Goal: Information Seeking & Learning: Learn about a topic

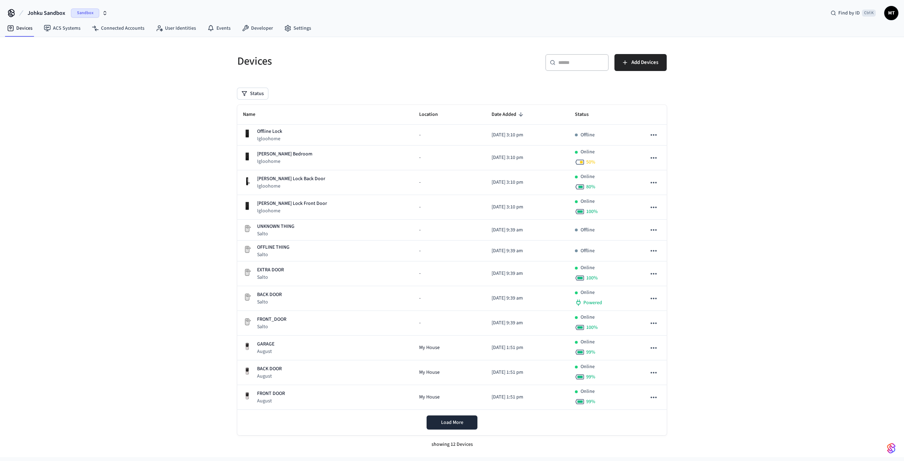
click at [78, 12] on span "Sandbox" at bounding box center [85, 12] width 28 height 9
click at [71, 46] on div "JOHKU Production" at bounding box center [57, 45] width 97 height 9
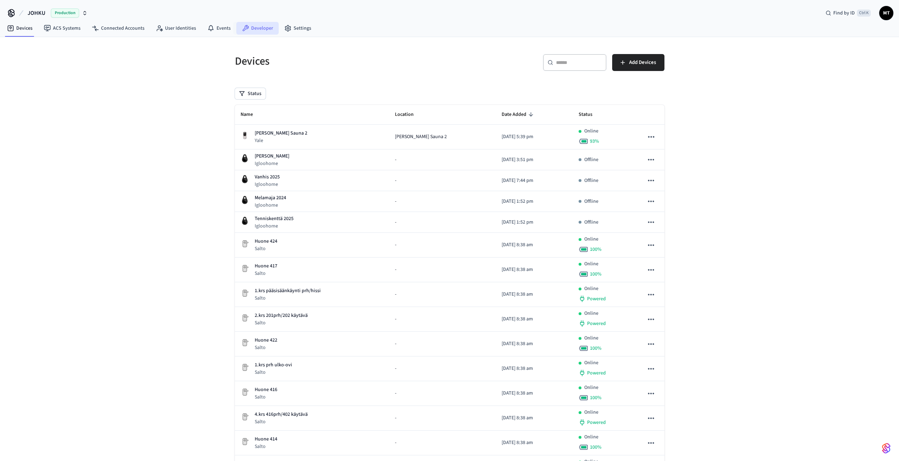
click at [257, 28] on link "Developer" at bounding box center [257, 28] width 42 height 13
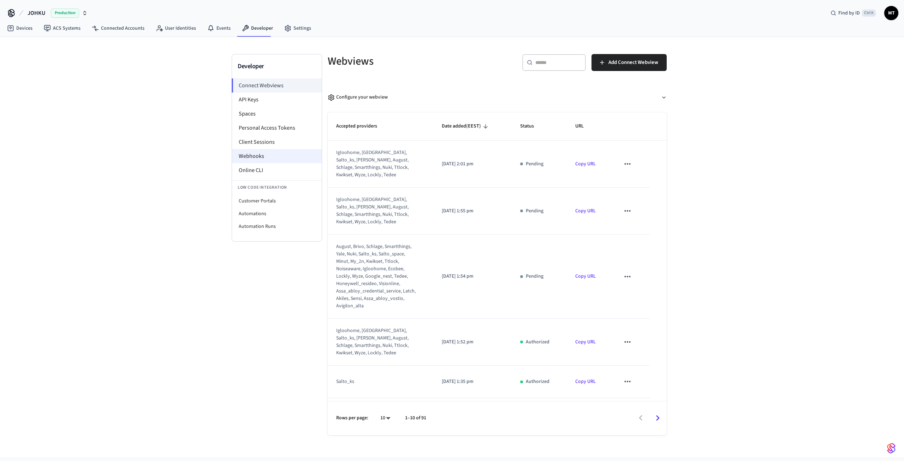
click at [257, 158] on li "Webhooks" at bounding box center [277, 156] width 90 height 14
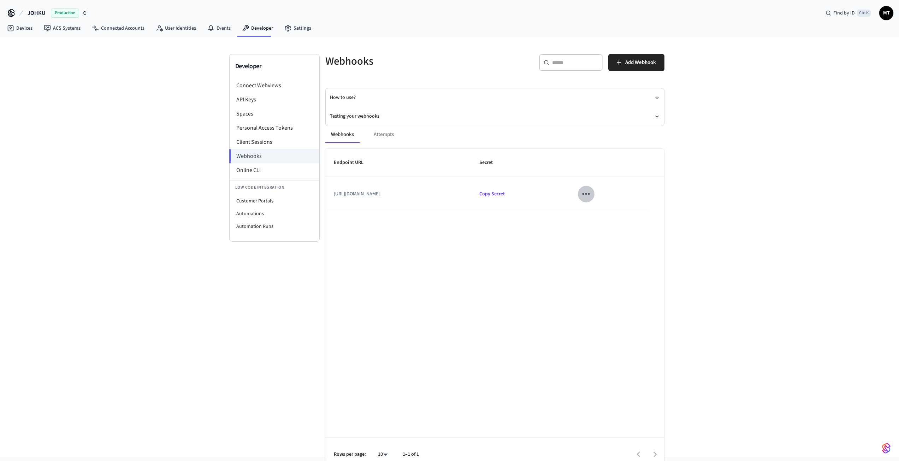
click at [591, 195] on icon "sticky table" at bounding box center [585, 193] width 11 height 11
click at [612, 217] on li "Edit" at bounding box center [610, 214] width 34 height 19
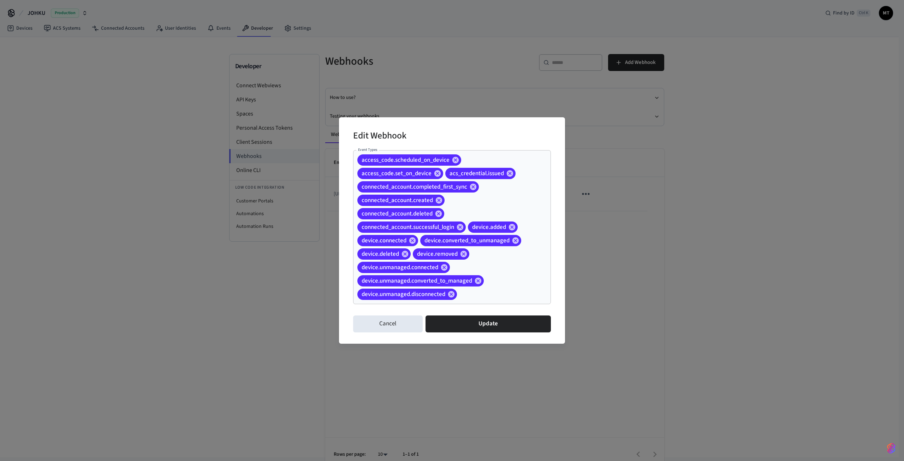
click at [508, 297] on input "Event Types" at bounding box center [493, 294] width 70 height 12
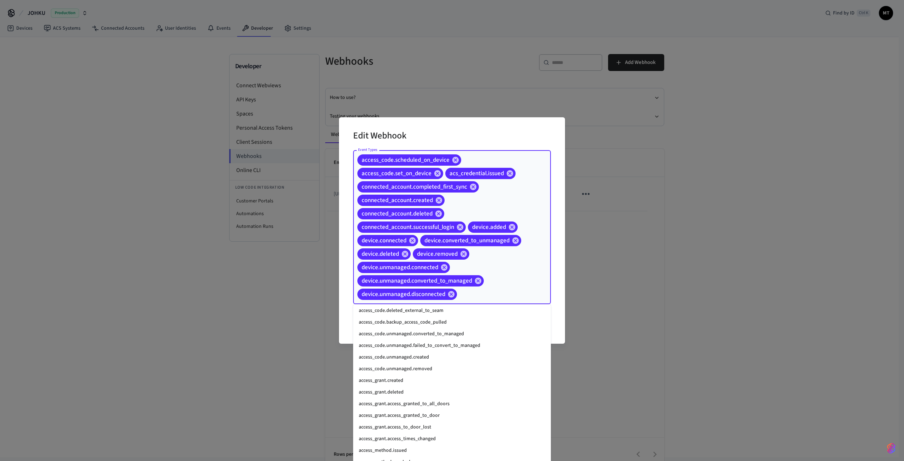
scroll to position [46, 0]
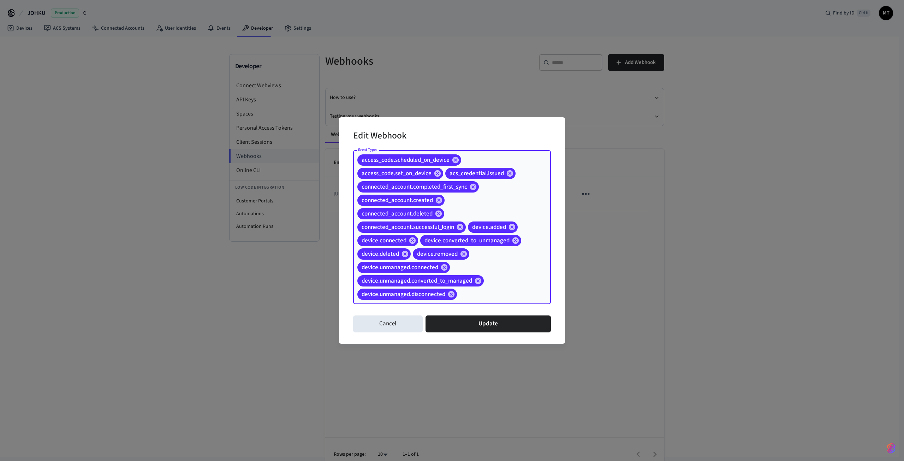
click at [485, 302] on div "access_code.scheduled_on_device access_code.set_on_device acs_credential.issued…" at bounding box center [452, 227] width 198 height 154
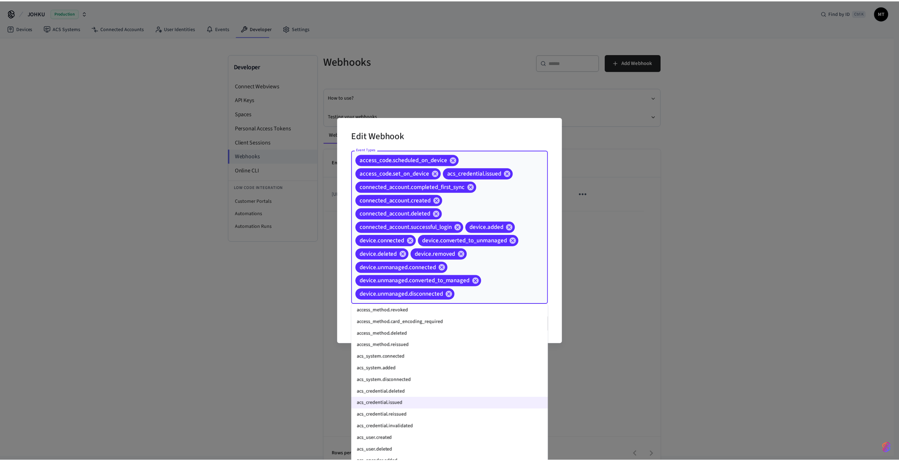
scroll to position [283, 0]
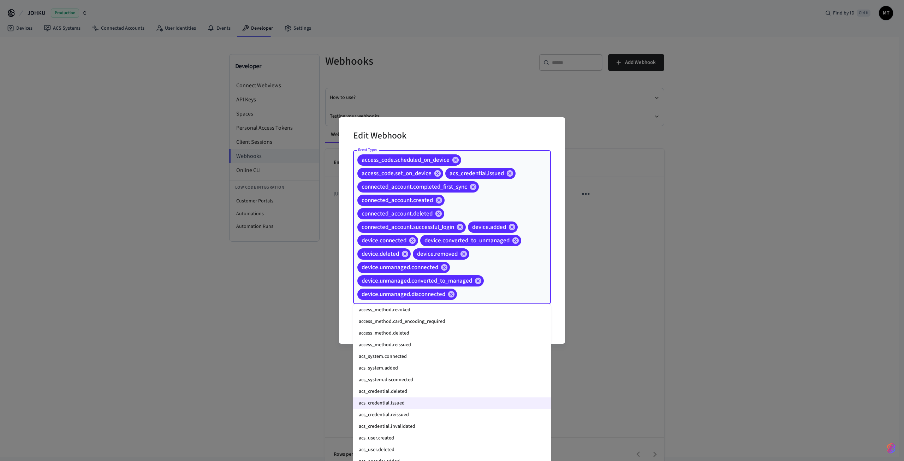
click at [719, 238] on div "Edit Webhook Event Types access_code.scheduled_on_device access_code.set_on_dev…" at bounding box center [452, 230] width 904 height 461
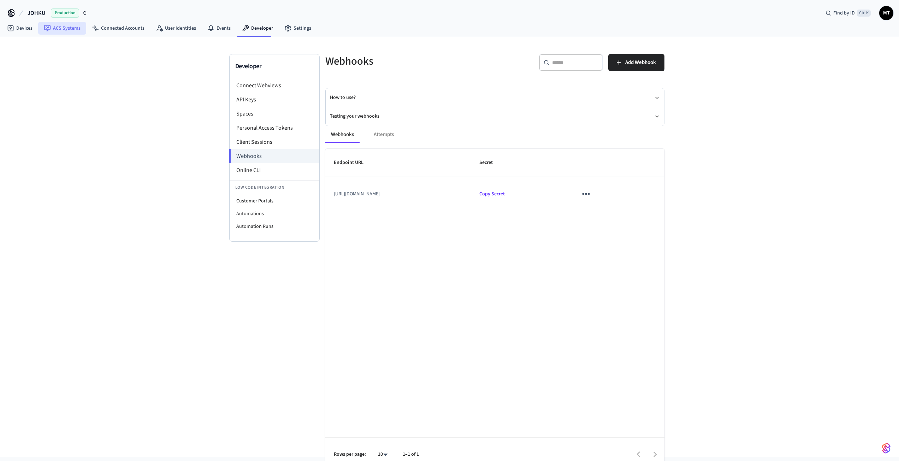
click at [64, 30] on link "ACS Systems" at bounding box center [62, 28] width 48 height 13
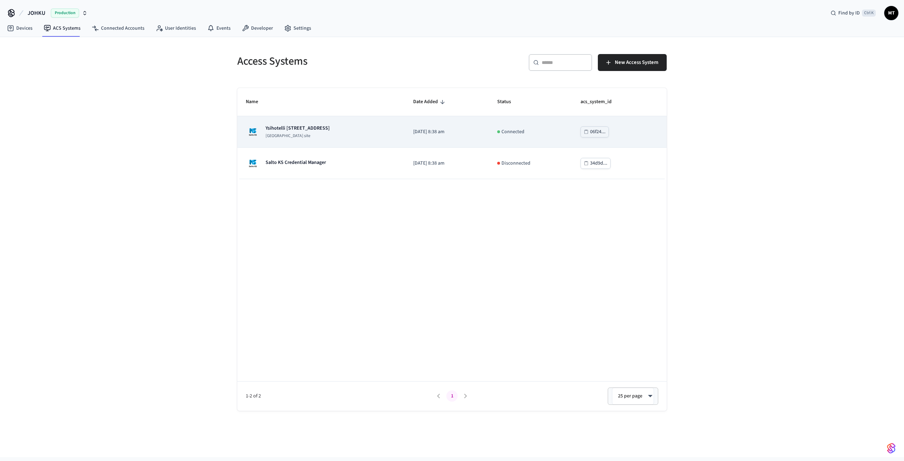
click at [304, 136] on p "[GEOGRAPHIC_DATA] site" at bounding box center [298, 136] width 64 height 6
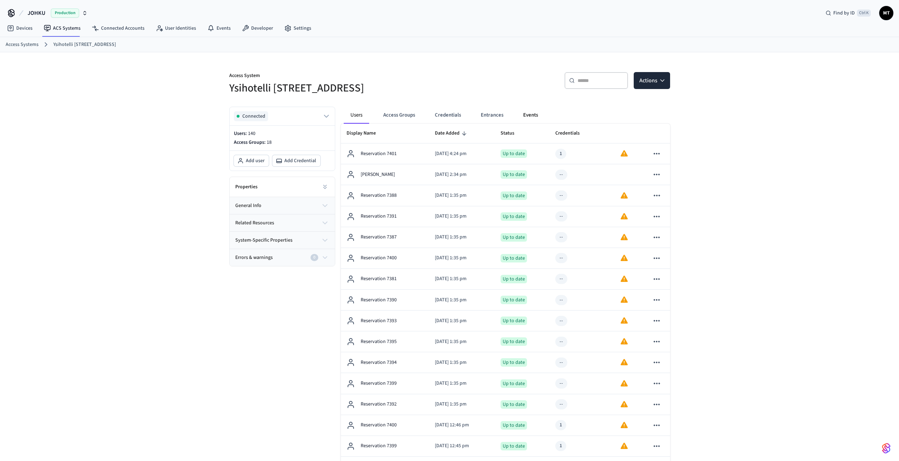
click at [532, 114] on button "Events" at bounding box center [530, 115] width 26 height 17
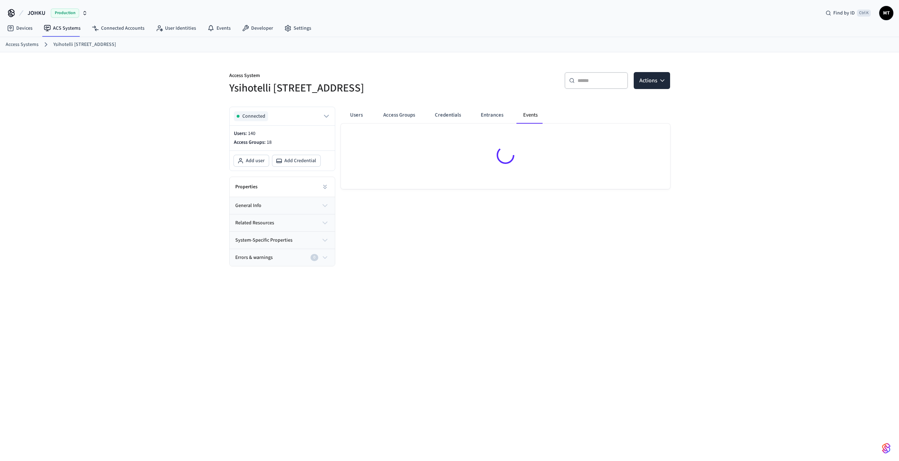
click at [97, 215] on div "Access System Ysihotelli [STREET_ADDRESS] ​ ​ Actions Connected Users: 140 Acce…" at bounding box center [449, 262] width 899 height 420
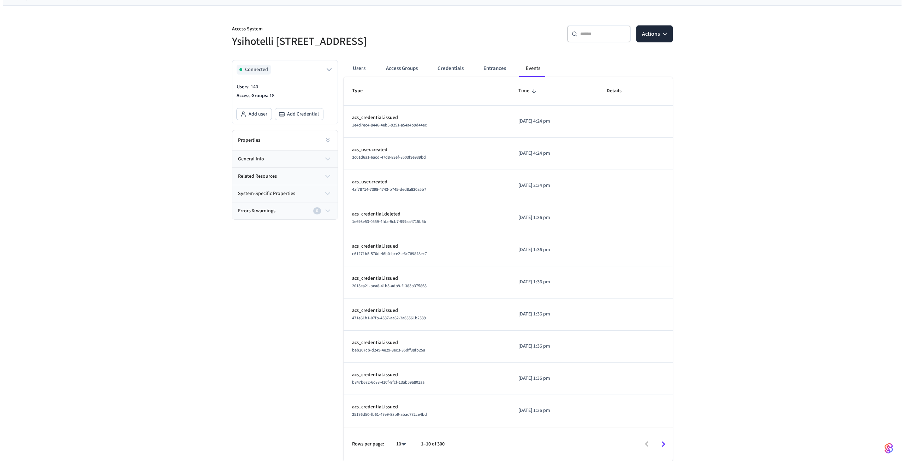
scroll to position [47, 0]
click at [400, 445] on body "JOHKU Production Find by ID Ctrl K MT Devices ACS Systems Connected Accounts Us…" at bounding box center [449, 207] width 899 height 508
click at [399, 442] on li "100" at bounding box center [395, 440] width 19 height 19
type input "***"
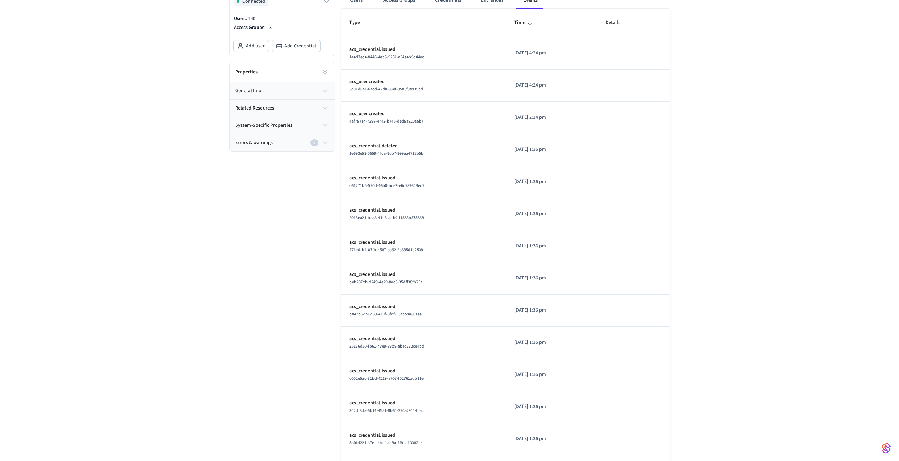
scroll to position [0, 0]
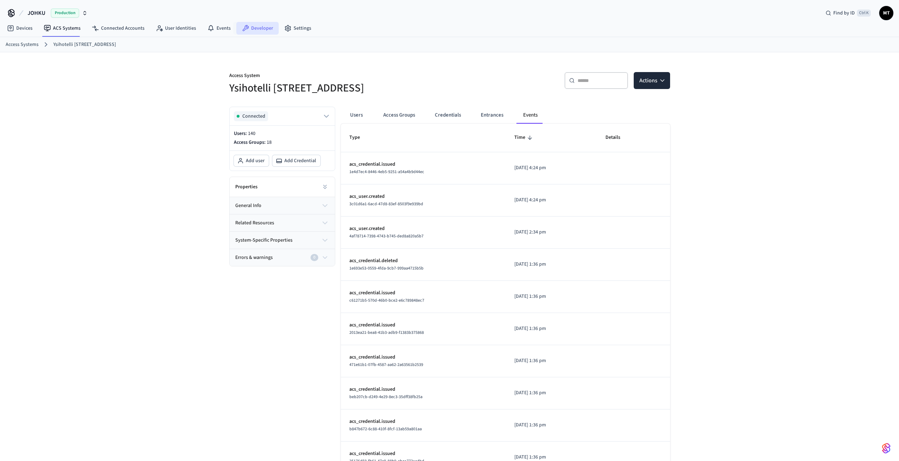
click at [260, 31] on link "Developer" at bounding box center [257, 28] width 42 height 13
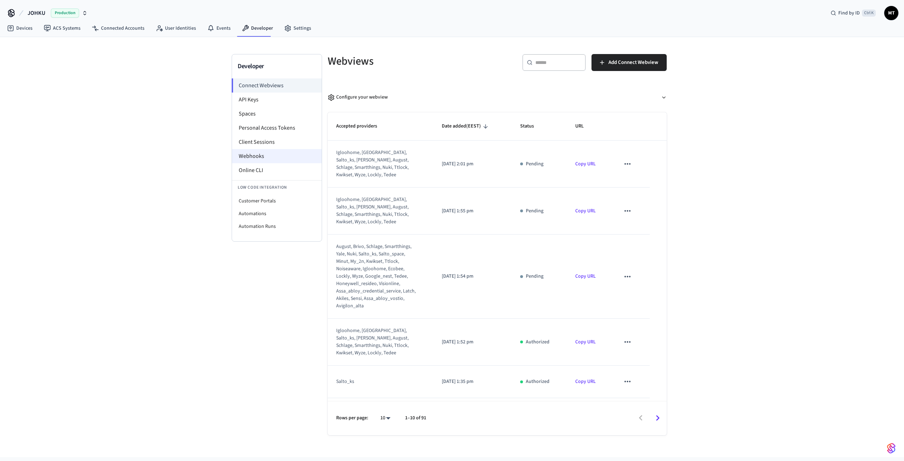
click at [260, 157] on li "Webhooks" at bounding box center [277, 156] width 90 height 14
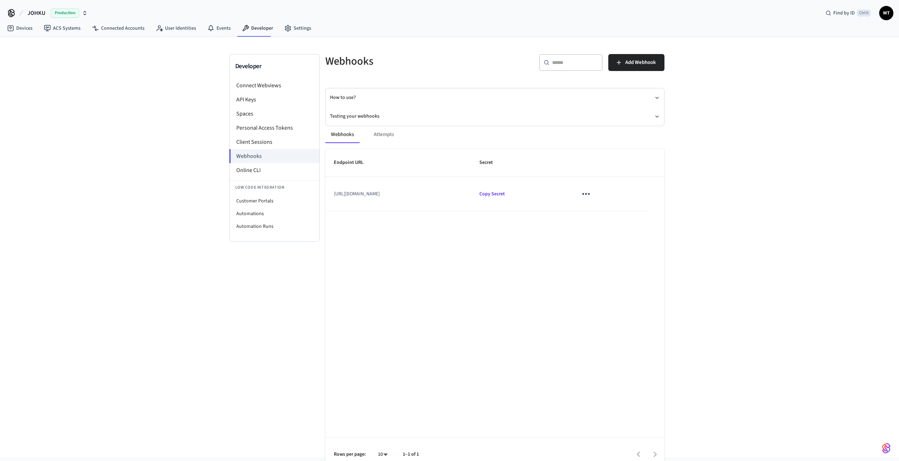
click at [591, 199] on icon "sticky table" at bounding box center [585, 193] width 11 height 11
click at [604, 213] on icon at bounding box center [602, 215] width 6 height 6
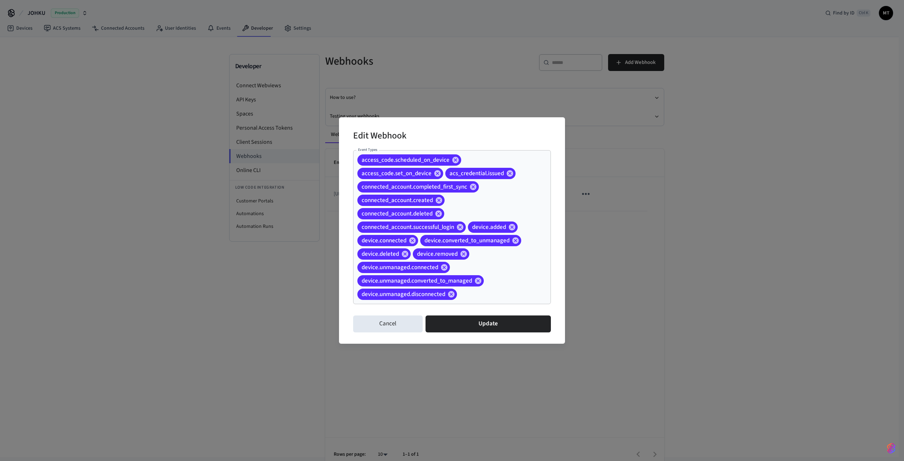
click at [486, 293] on input "Event Types" at bounding box center [493, 294] width 70 height 12
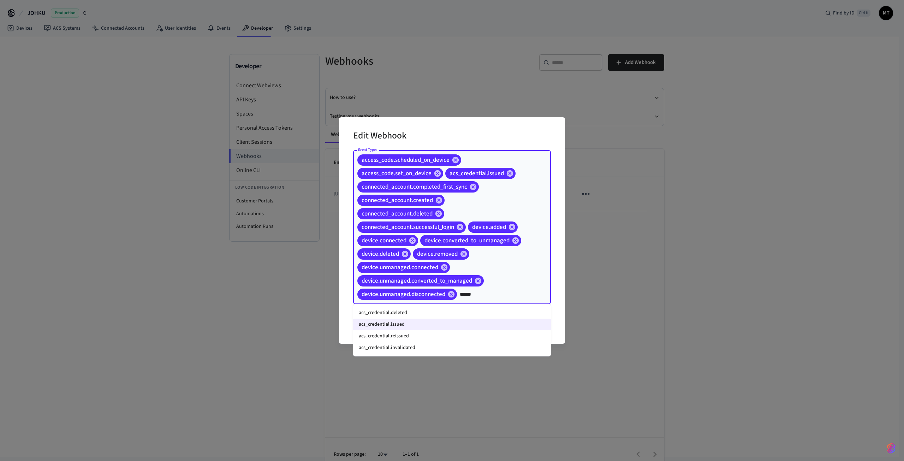
type input "*******"
click at [413, 337] on li "acs_credential.reissued" at bounding box center [452, 336] width 198 height 12
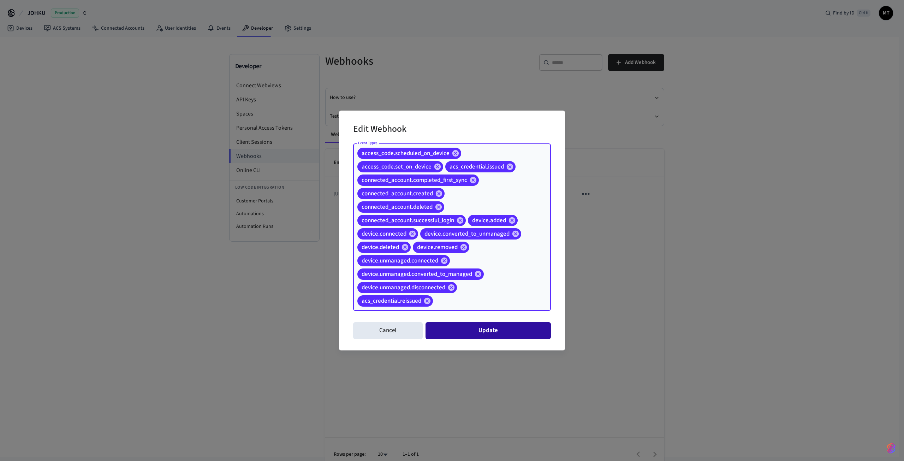
click at [464, 328] on button "Update" at bounding box center [488, 330] width 125 height 17
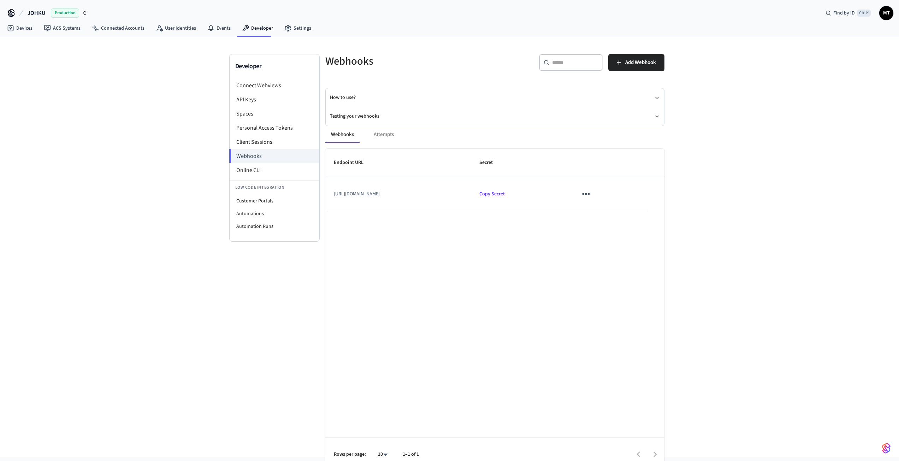
click at [70, 14] on span "Production" at bounding box center [65, 12] width 28 height 9
click at [51, 57] on div "Johku Sandbox Sandbox" at bounding box center [57, 58] width 97 height 9
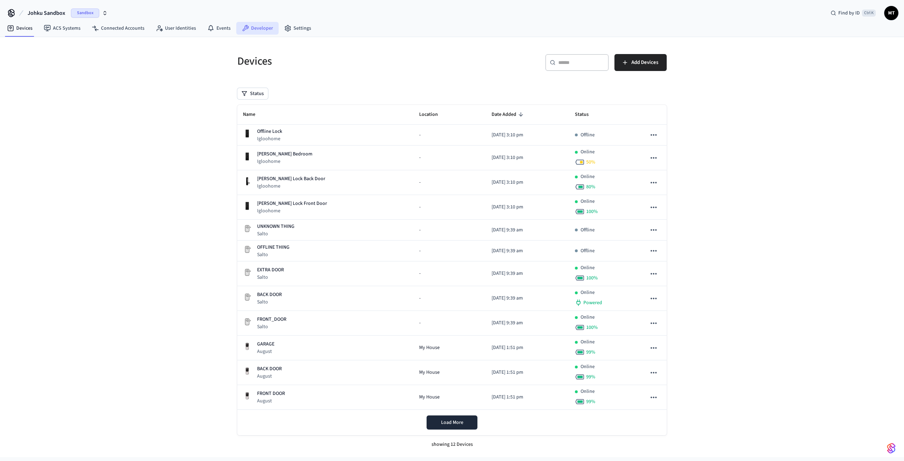
click at [260, 31] on link "Developer" at bounding box center [257, 28] width 42 height 13
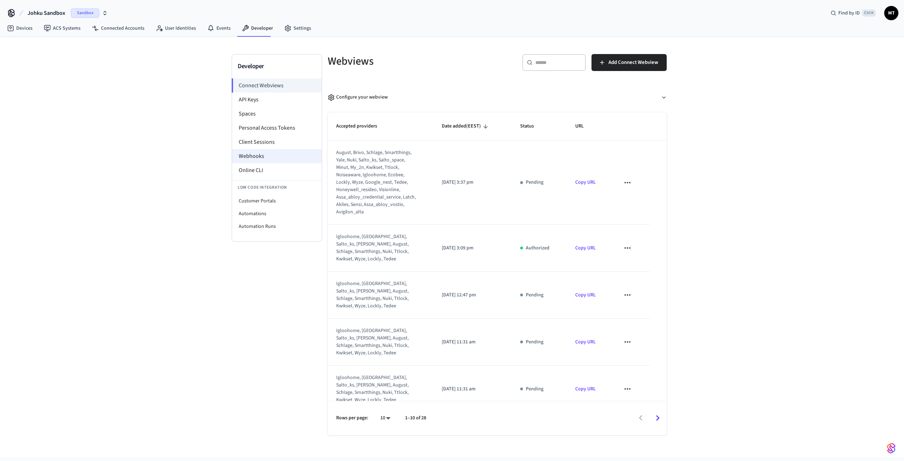
click at [259, 155] on li "Webhooks" at bounding box center [277, 156] width 90 height 14
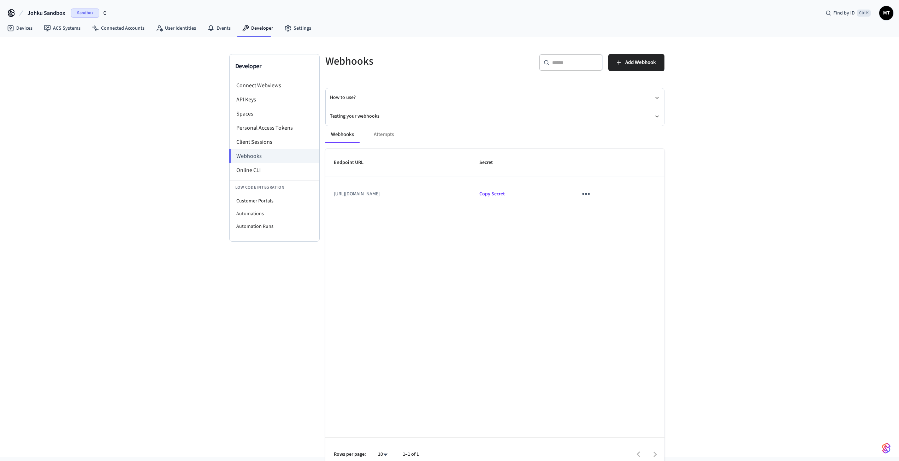
click at [591, 191] on icon "sticky table" at bounding box center [585, 193] width 11 height 11
click at [613, 212] on icon at bounding box center [613, 215] width 6 height 6
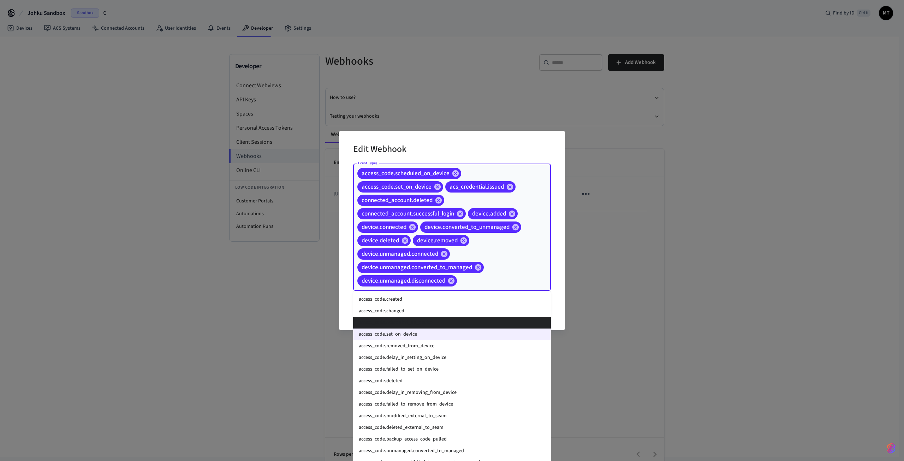
click at [486, 281] on input "Event Types" at bounding box center [493, 281] width 70 height 12
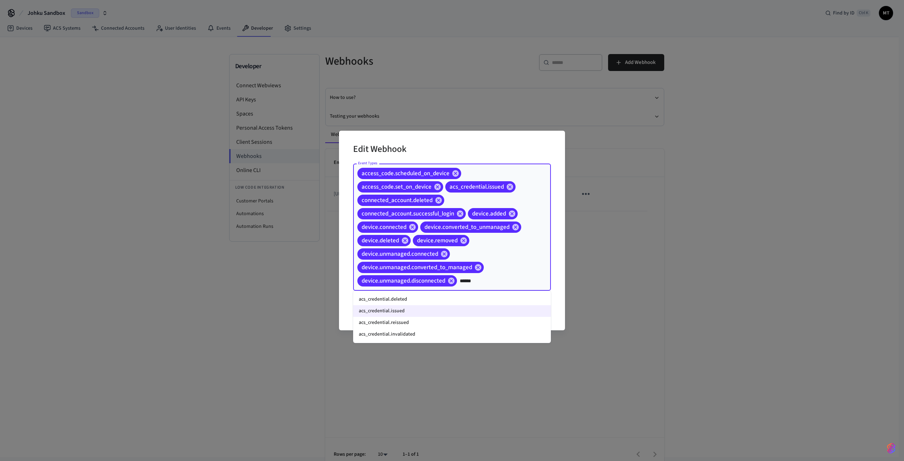
type input "*******"
click at [404, 320] on li "acs_credential.reissued" at bounding box center [452, 323] width 198 height 12
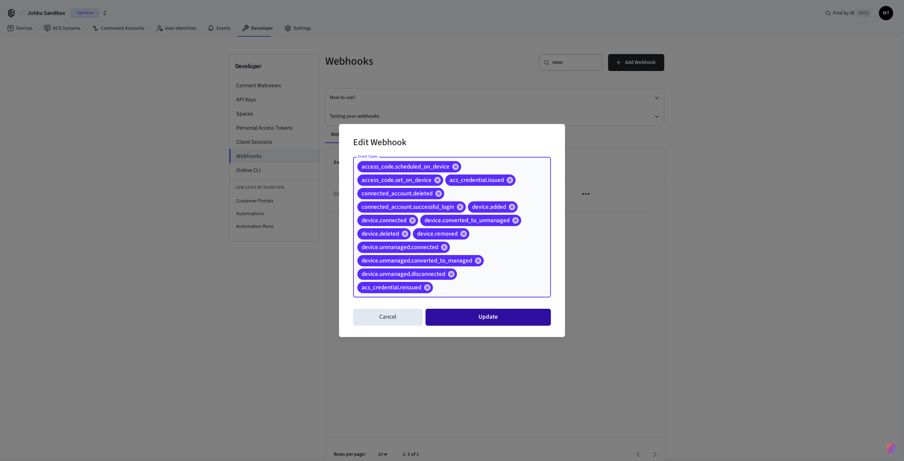
click at [507, 318] on button "Update" at bounding box center [488, 317] width 125 height 17
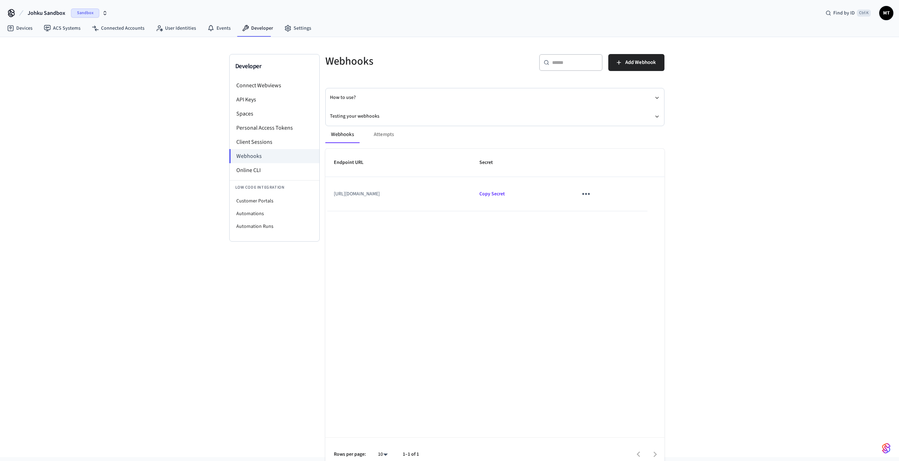
click at [54, 11] on span "Johku Sandbox" at bounding box center [47, 13] width 38 height 8
click at [47, 49] on div "JOHKU Production" at bounding box center [57, 45] width 97 height 9
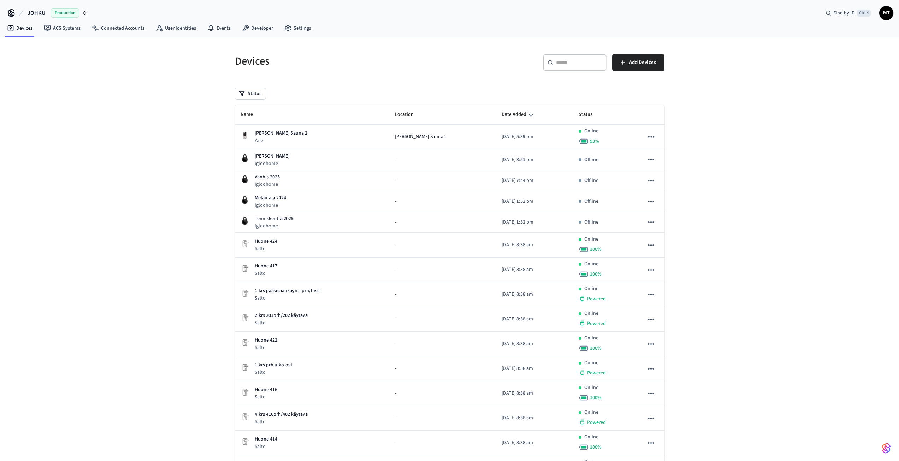
click at [63, 25] on link "ACS Systems" at bounding box center [62, 28] width 48 height 13
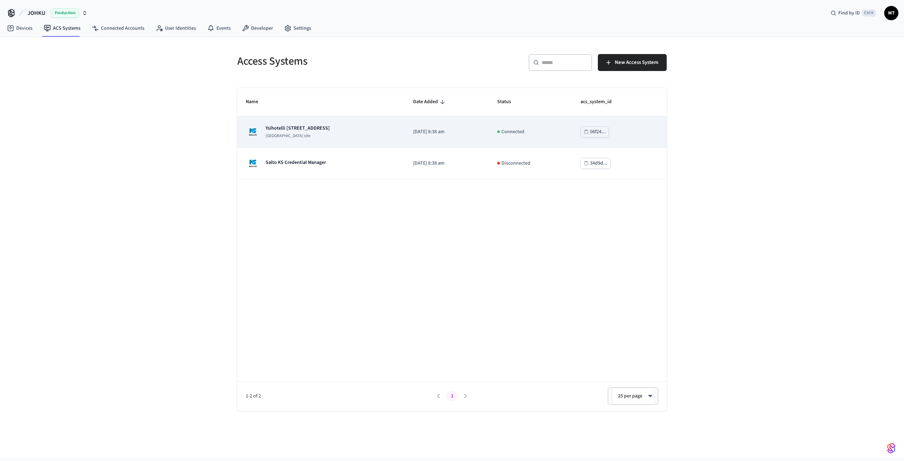
click at [335, 121] on td "Ysihotelli [STREET_ADDRESS] site" at bounding box center [320, 131] width 167 height 31
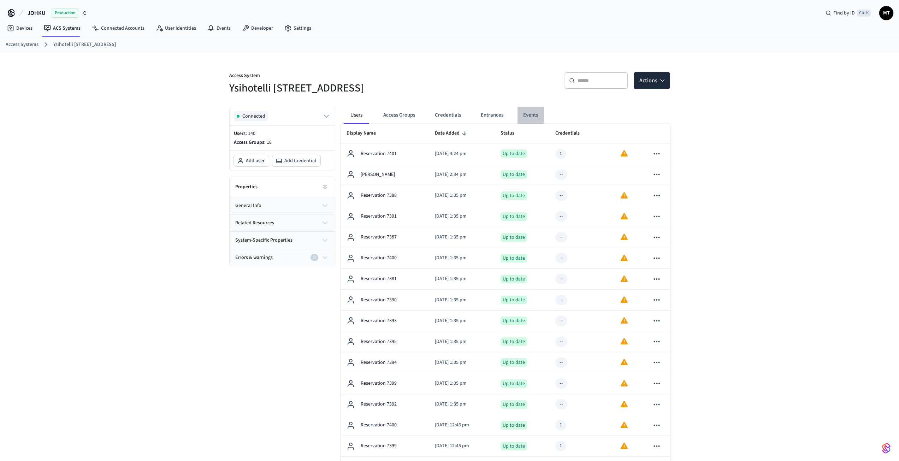
click at [538, 113] on button "Events" at bounding box center [530, 115] width 26 height 17
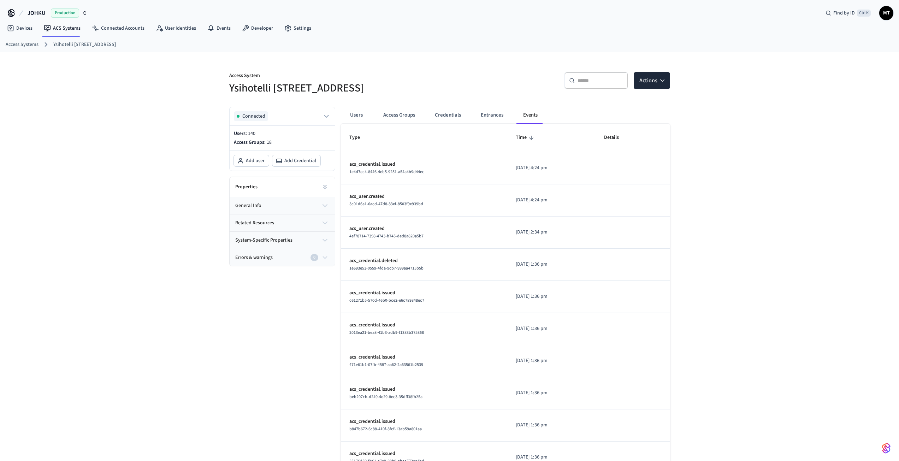
click at [497, 108] on button "Entrances" at bounding box center [492, 115] width 34 height 17
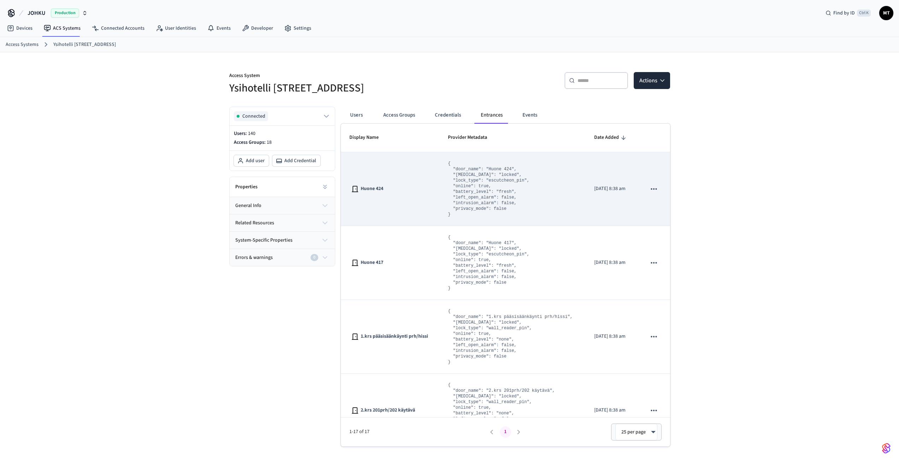
click at [649, 189] on icon "sticky table" at bounding box center [653, 188] width 9 height 9
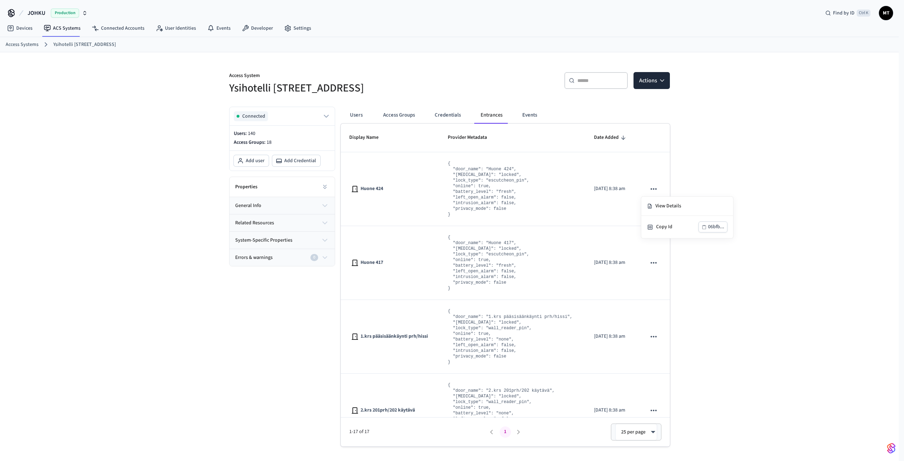
click at [707, 158] on div at bounding box center [452, 230] width 904 height 461
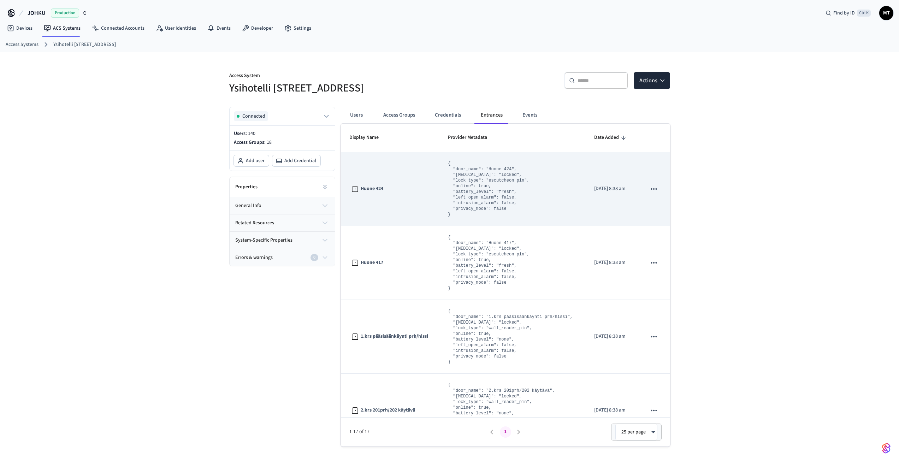
click at [649, 190] on icon "sticky table" at bounding box center [653, 188] width 9 height 9
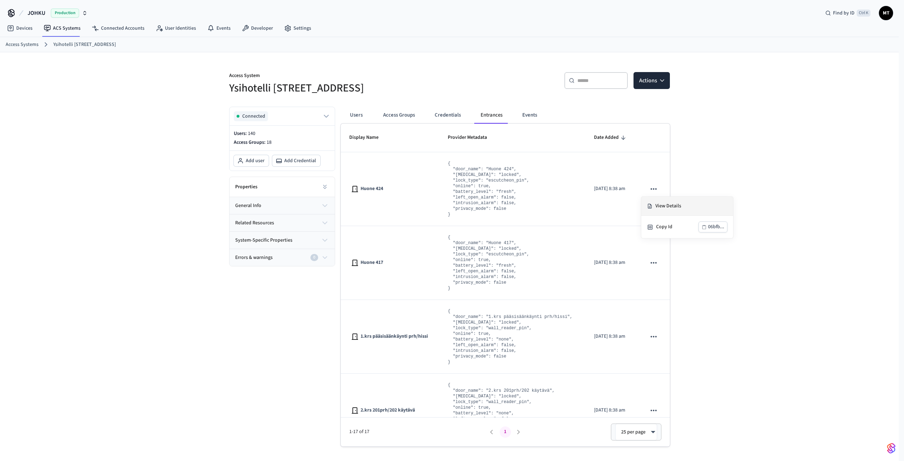
click at [656, 203] on li "View Details" at bounding box center [687, 206] width 92 height 19
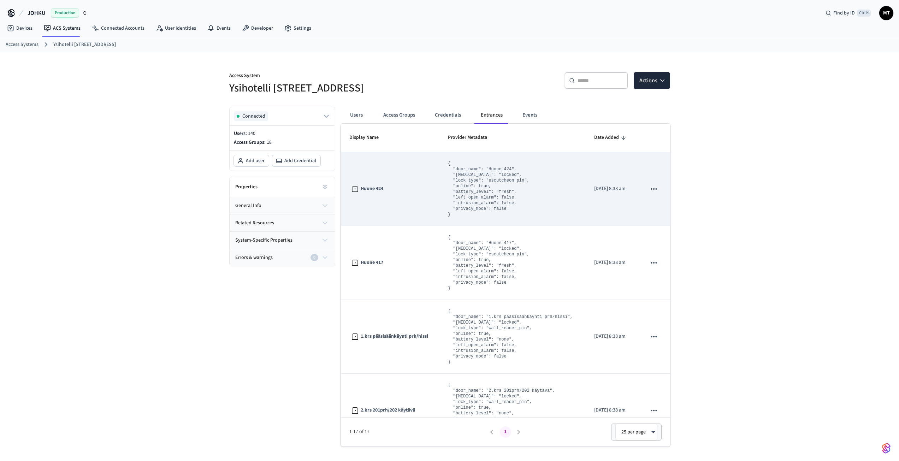
click at [649, 191] on icon "sticky table" at bounding box center [653, 188] width 9 height 9
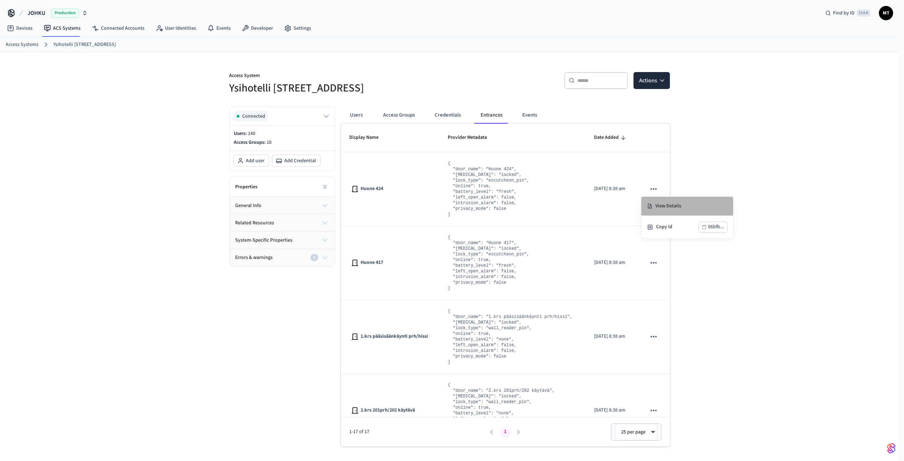
click at [666, 208] on li "View Details" at bounding box center [687, 206] width 92 height 19
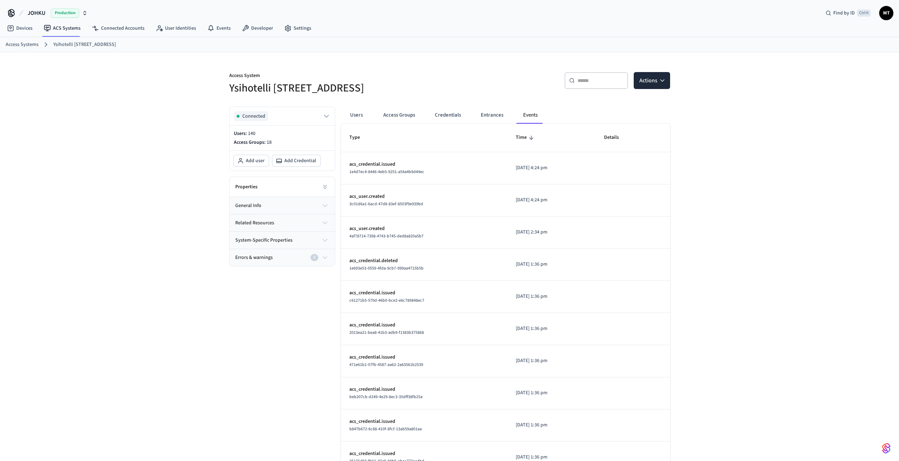
click at [224, 303] on div "Connected Users: 140 Access Groups: 18 Add user Add Credential Properties gener…" at bounding box center [280, 304] width 112 height 407
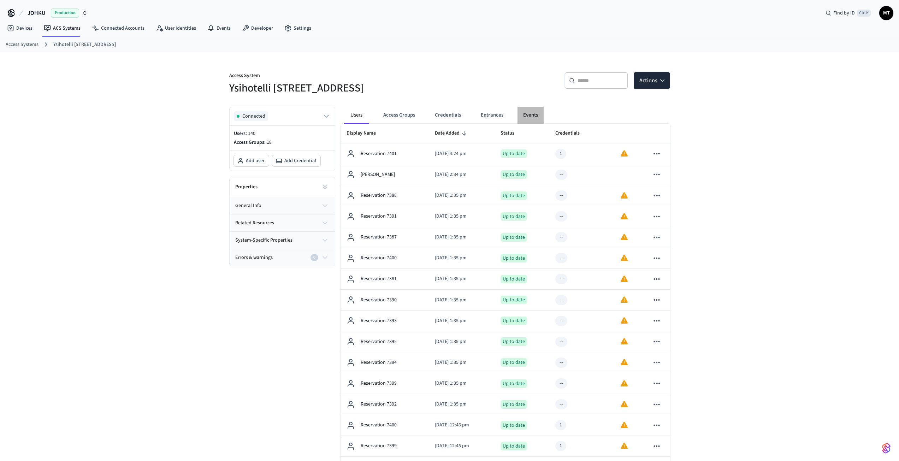
click at [528, 115] on button "Events" at bounding box center [530, 115] width 26 height 17
click at [539, 112] on button "Events" at bounding box center [530, 115] width 26 height 17
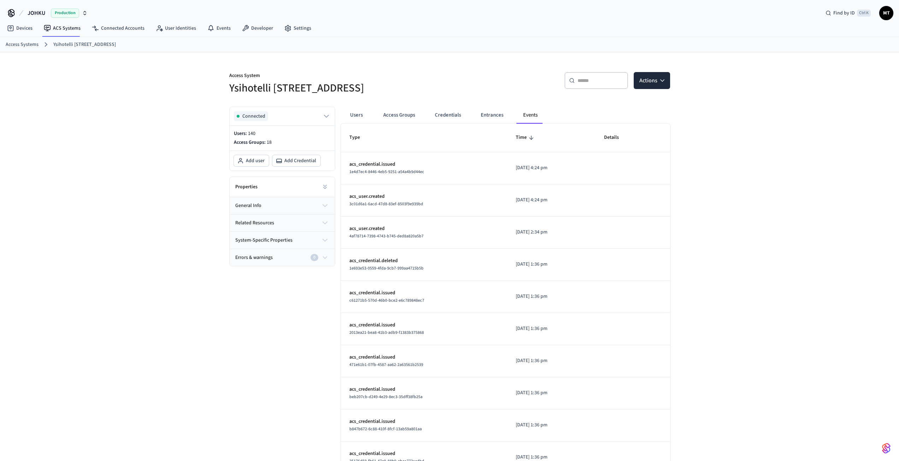
click at [48, 43] on icon at bounding box center [45, 44] width 9 height 9
click at [63, 44] on link "Ysihotelli [STREET_ADDRESS]" at bounding box center [84, 44] width 63 height 7
click at [99, 30] on link "Connected Accounts" at bounding box center [118, 28] width 64 height 13
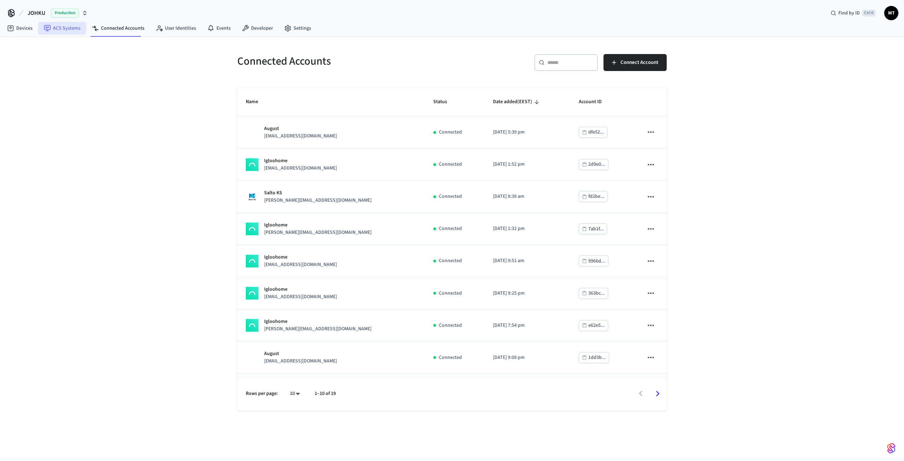
click at [52, 31] on link "ACS Systems" at bounding box center [62, 28] width 48 height 13
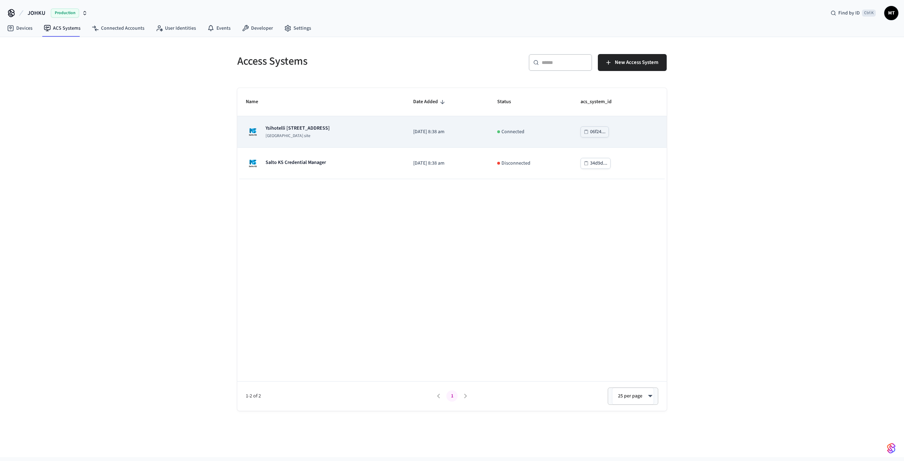
click at [336, 131] on div "Ysihotelli [STREET_ADDRESS] site" at bounding box center [321, 132] width 150 height 14
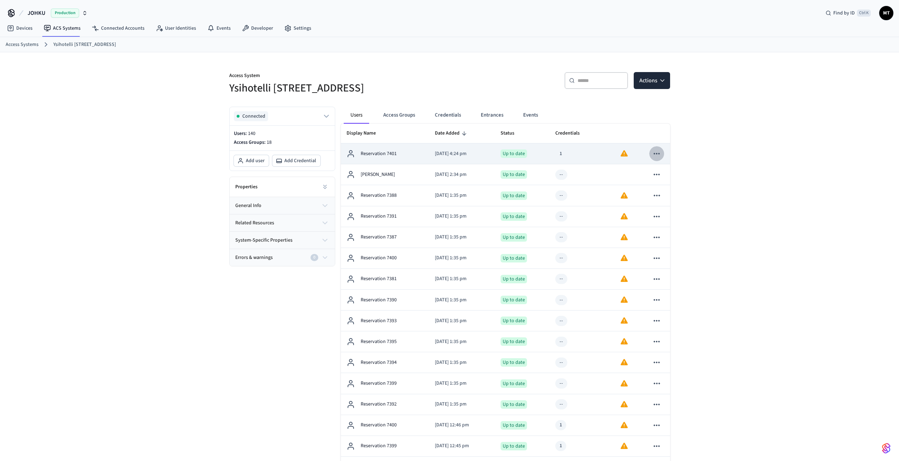
click at [655, 155] on icon "sticky table" at bounding box center [656, 153] width 9 height 9
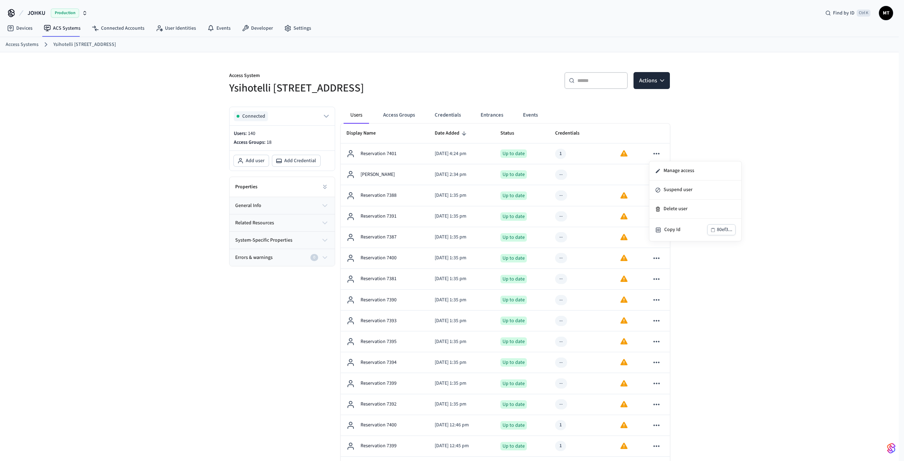
click at [655, 153] on div at bounding box center [452, 230] width 904 height 461
click at [537, 117] on button "Events" at bounding box center [530, 115] width 26 height 17
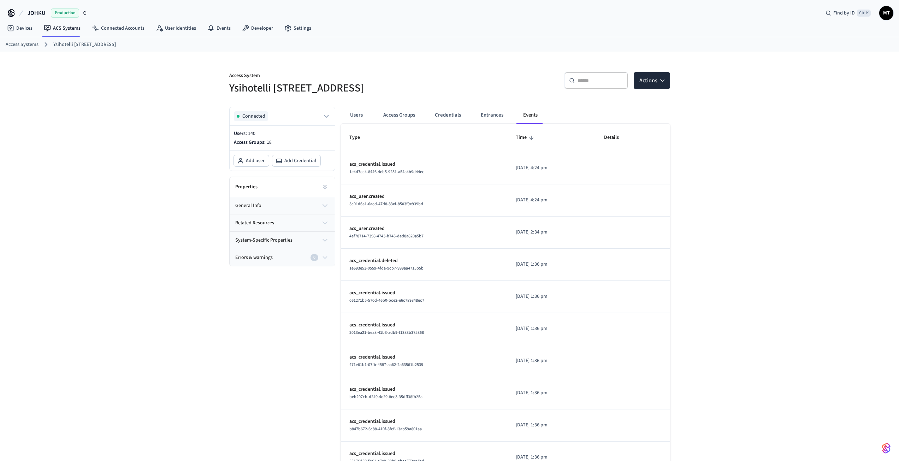
click at [516, 135] on span "Time" at bounding box center [526, 137] width 20 height 11
click at [496, 117] on button "Entrances" at bounding box center [492, 115] width 34 height 17
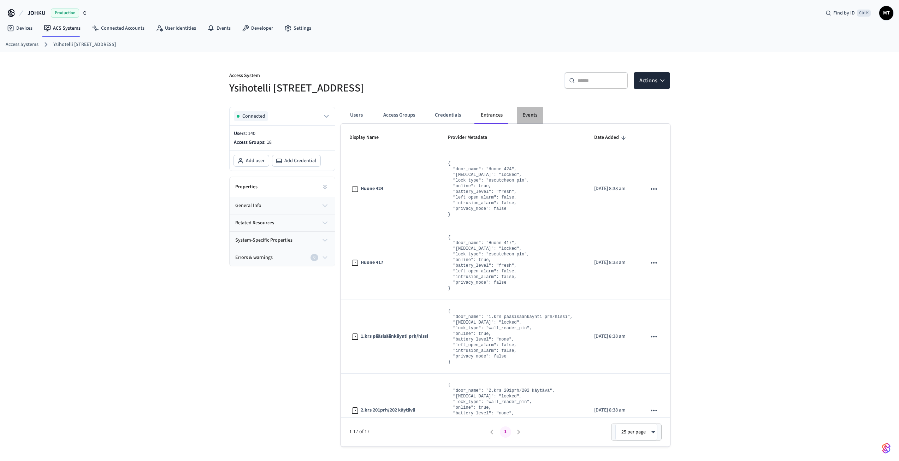
click at [523, 120] on button "Events" at bounding box center [530, 115] width 26 height 17
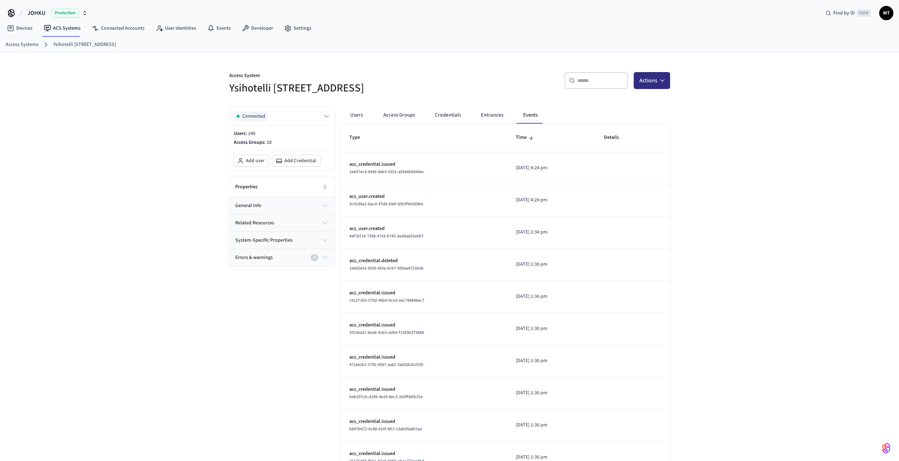
click at [662, 82] on icon "button" at bounding box center [662, 80] width 7 height 7
click at [705, 74] on div "Access System Ysihotelli keskuskatu 16B ​ ​ Actions Connected Users: 140 Access…" at bounding box center [449, 280] width 899 height 456
click at [227, 30] on link "Events" at bounding box center [219, 28] width 35 height 13
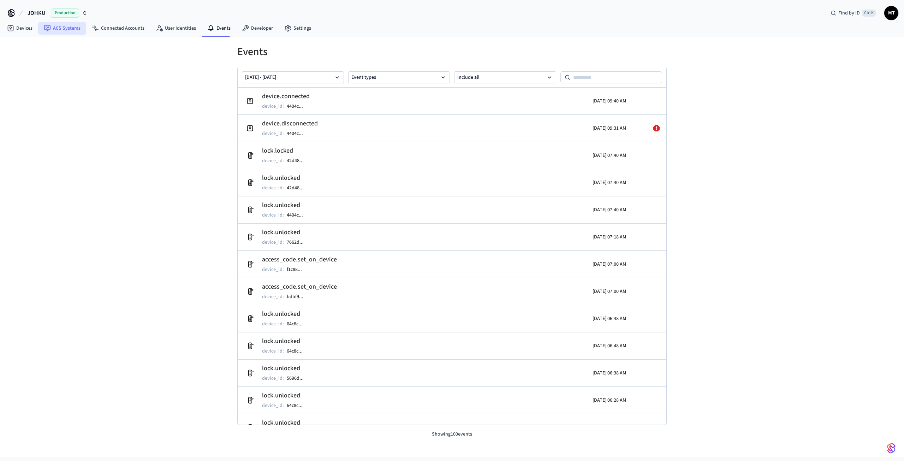
click at [56, 29] on link "ACS Systems" at bounding box center [62, 28] width 48 height 13
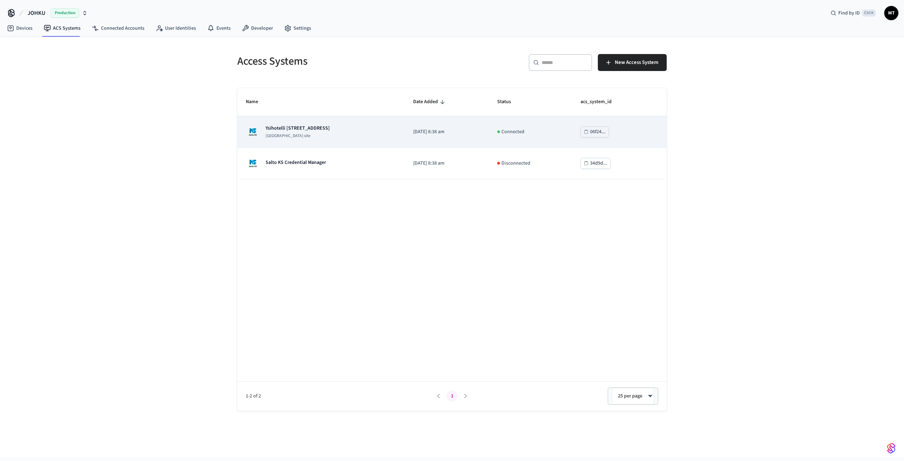
click at [285, 129] on p "Ysihotelli [STREET_ADDRESS]" at bounding box center [298, 128] width 64 height 7
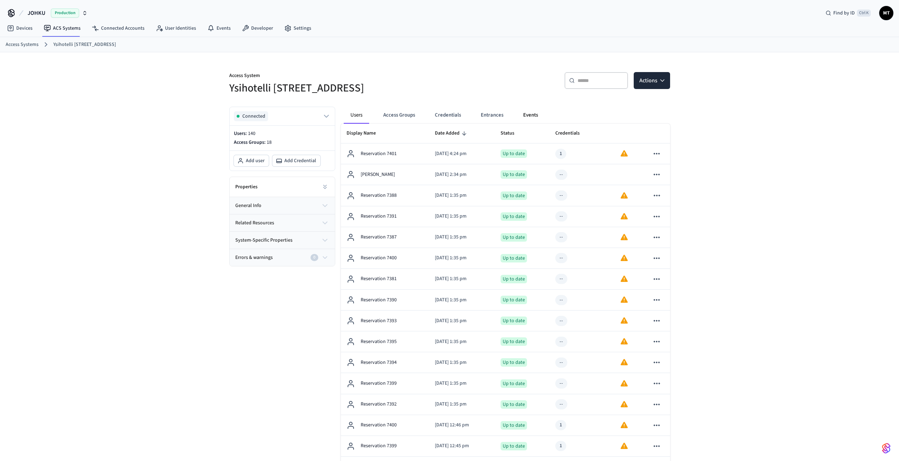
click at [536, 117] on button "Events" at bounding box center [530, 115] width 26 height 17
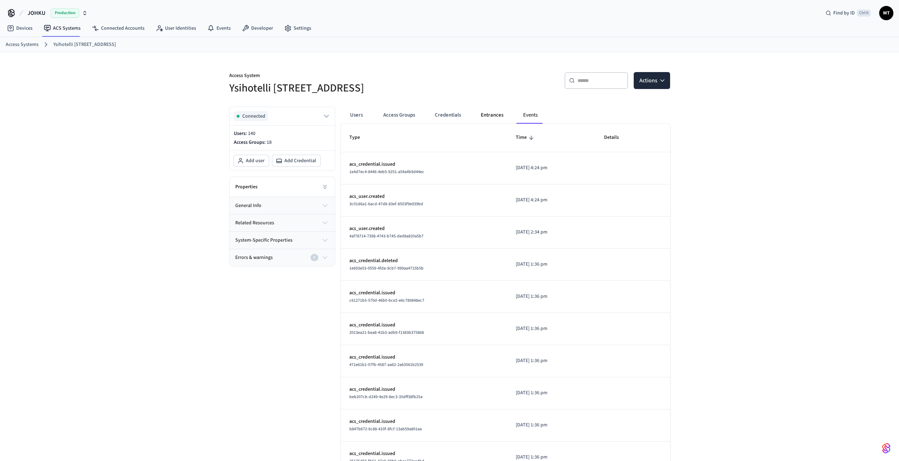
click at [500, 117] on button "Entrances" at bounding box center [492, 115] width 34 height 17
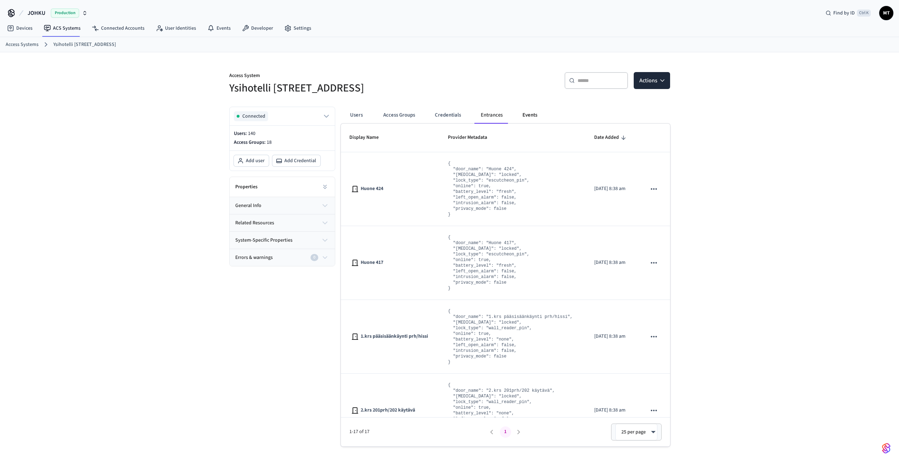
click at [521, 118] on button "Events" at bounding box center [530, 115] width 26 height 17
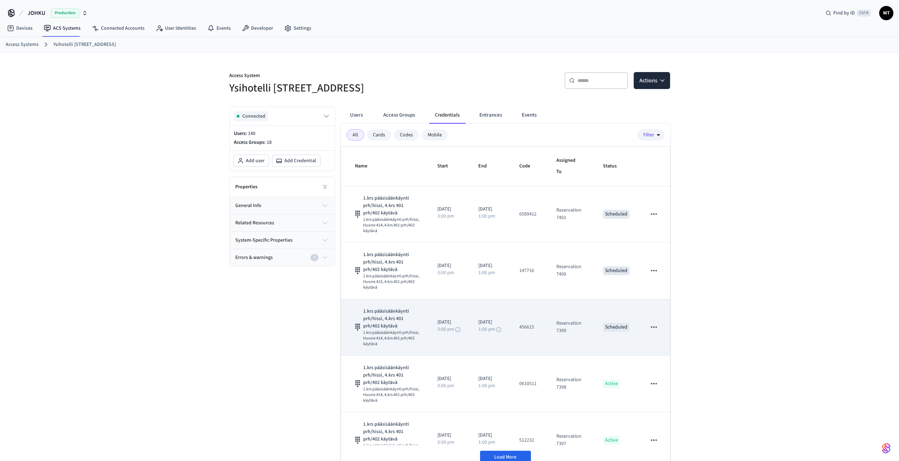
click at [649, 327] on icon "sticky table" at bounding box center [653, 326] width 9 height 9
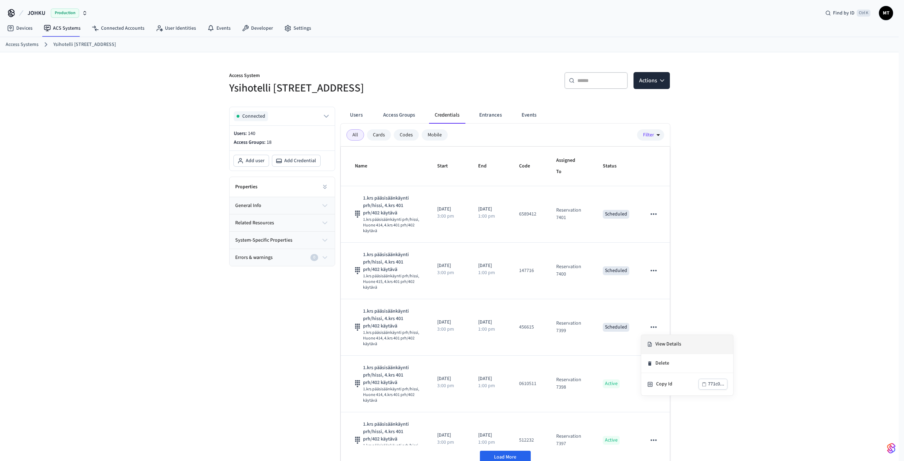
click at [672, 346] on li "View Details" at bounding box center [687, 344] width 92 height 19
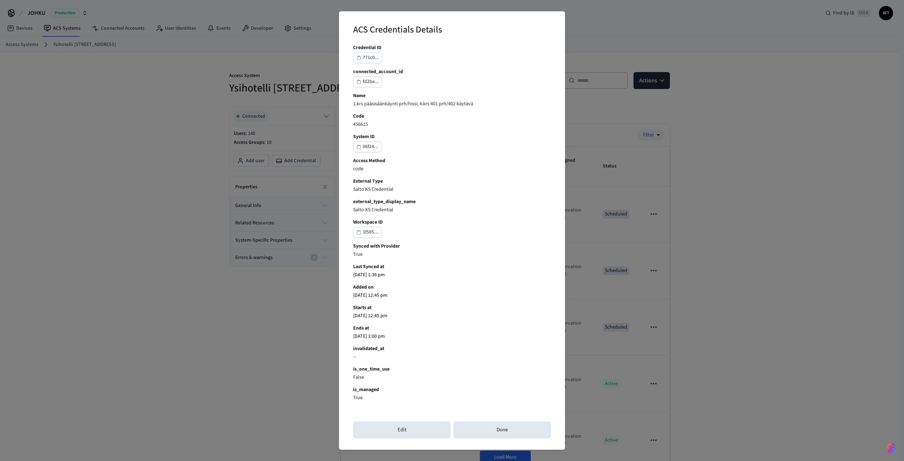
click at [738, 170] on div "ACS Credentials Details Credential ID 771c0... connected_account_id fd2be... Na…" at bounding box center [452, 230] width 904 height 461
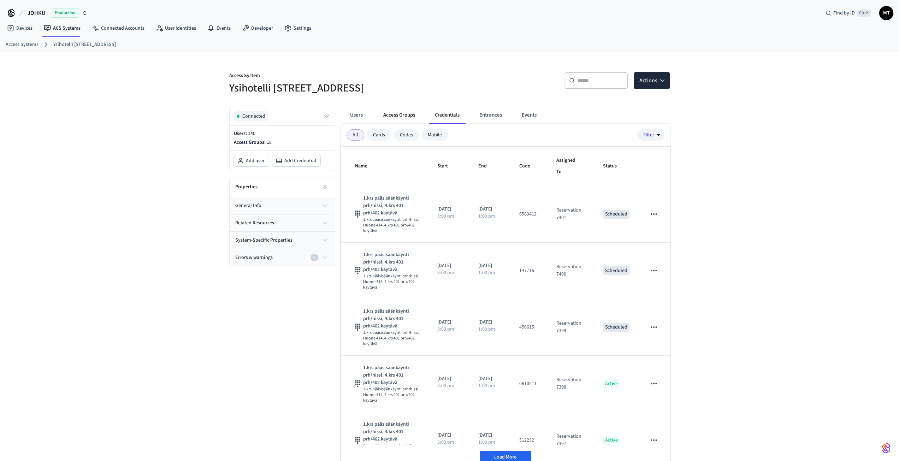
click at [397, 114] on button "Access Groups" at bounding box center [399, 115] width 43 height 17
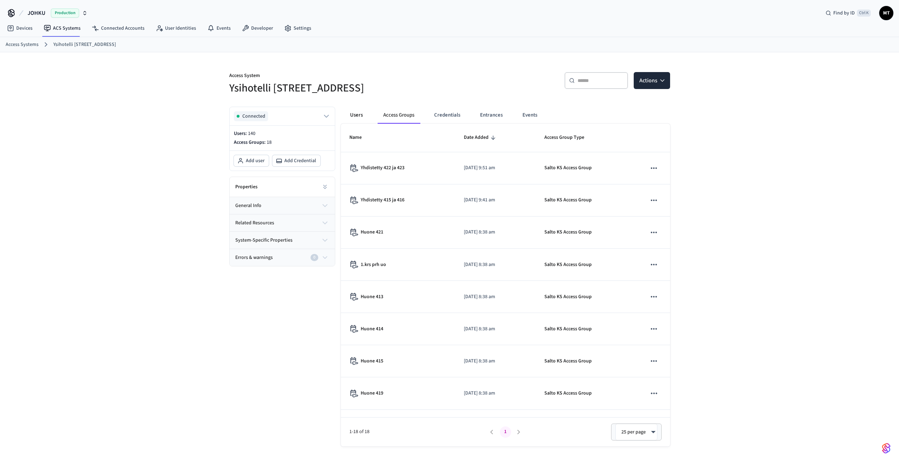
click at [365, 115] on button "Users" at bounding box center [356, 115] width 25 height 17
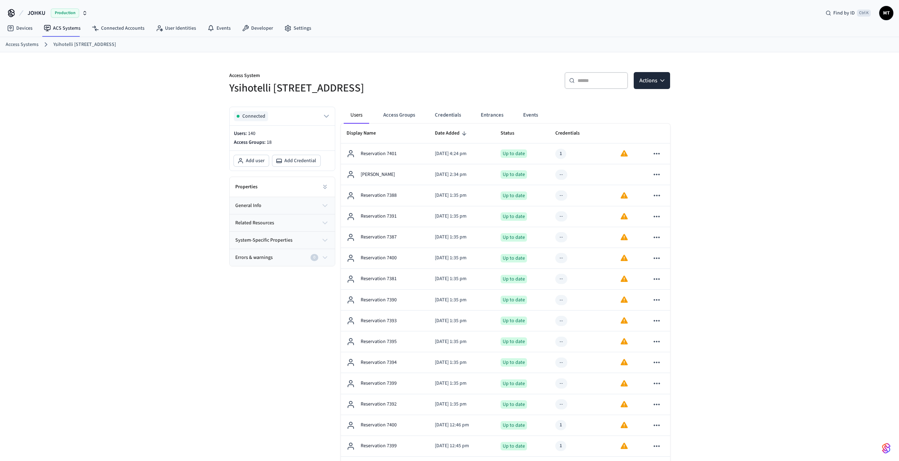
click at [520, 114] on button "Events" at bounding box center [530, 115] width 26 height 17
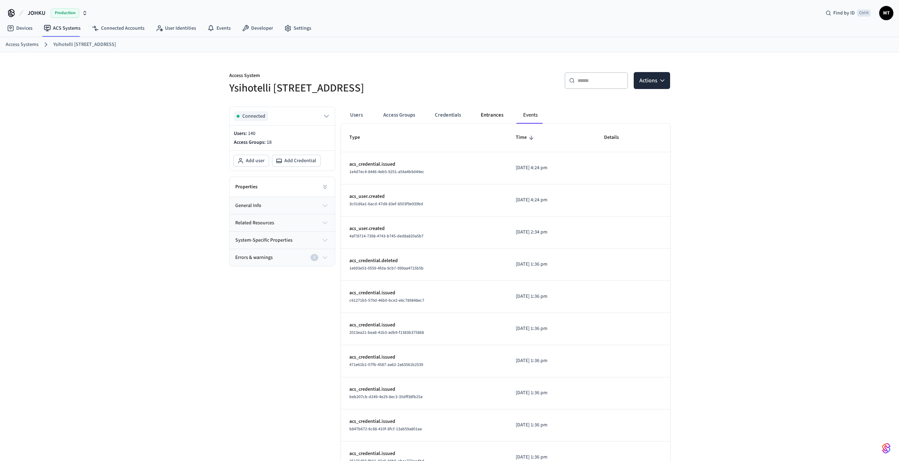
click at [488, 111] on button "Entrances" at bounding box center [492, 115] width 34 height 17
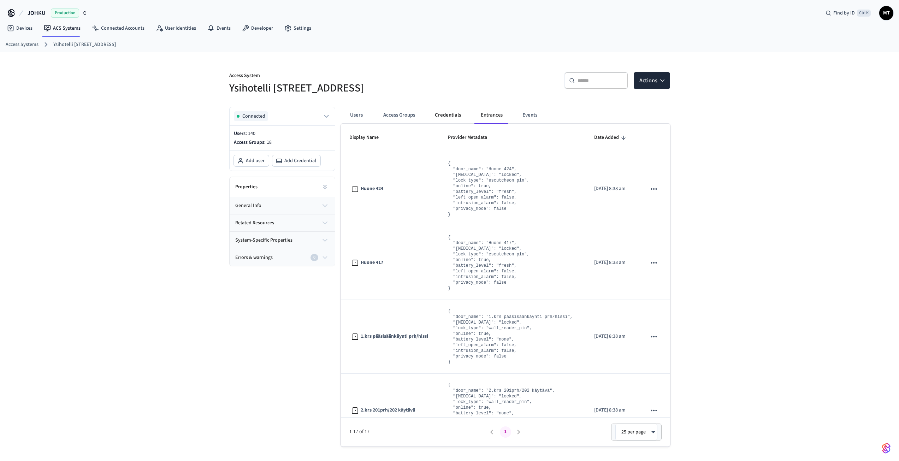
click at [452, 113] on button "Credentials" at bounding box center [447, 115] width 37 height 17
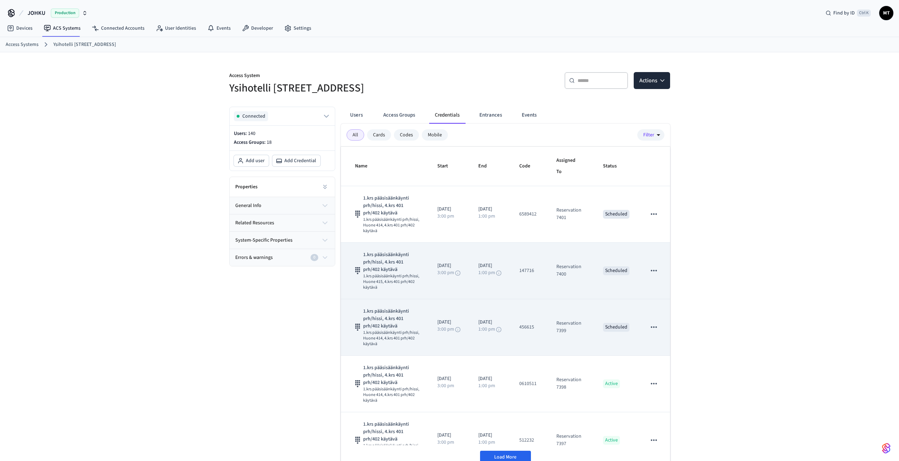
click at [515, 343] on td "456615" at bounding box center [529, 327] width 37 height 57
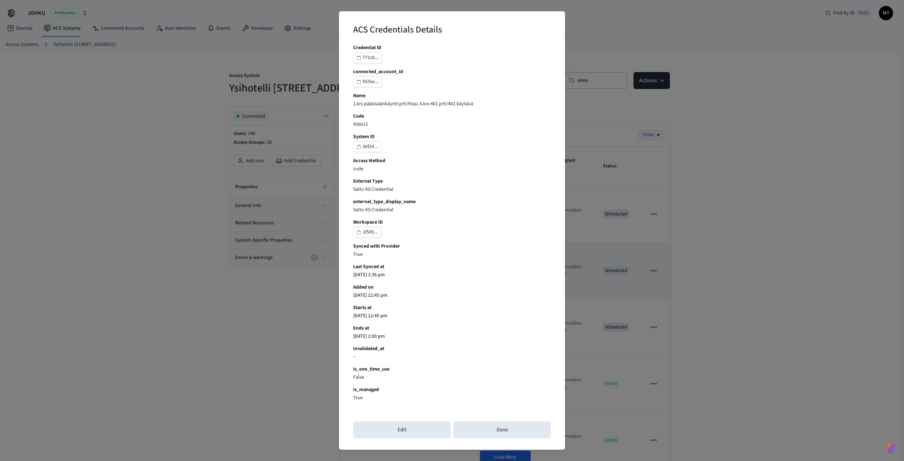
click at [255, 323] on div "ACS Credentials Details Credential ID 771c0... connected_account_id fd2be... Na…" at bounding box center [452, 230] width 904 height 461
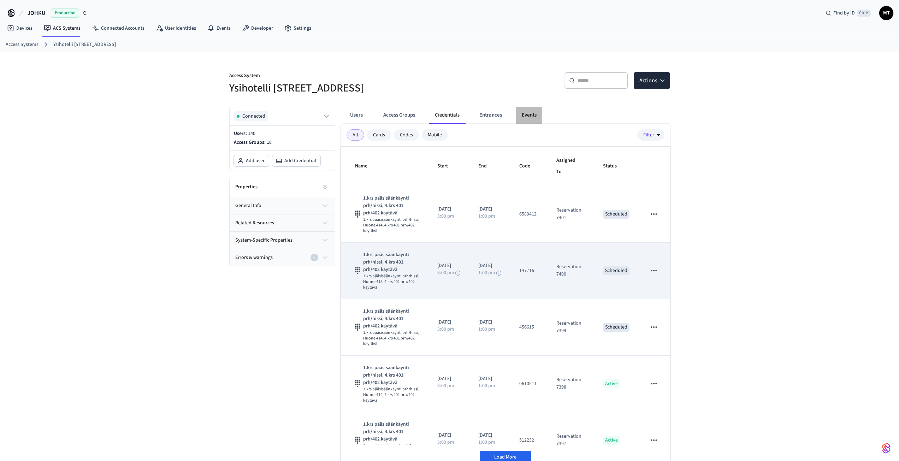
click at [528, 120] on button "Events" at bounding box center [529, 115] width 26 height 17
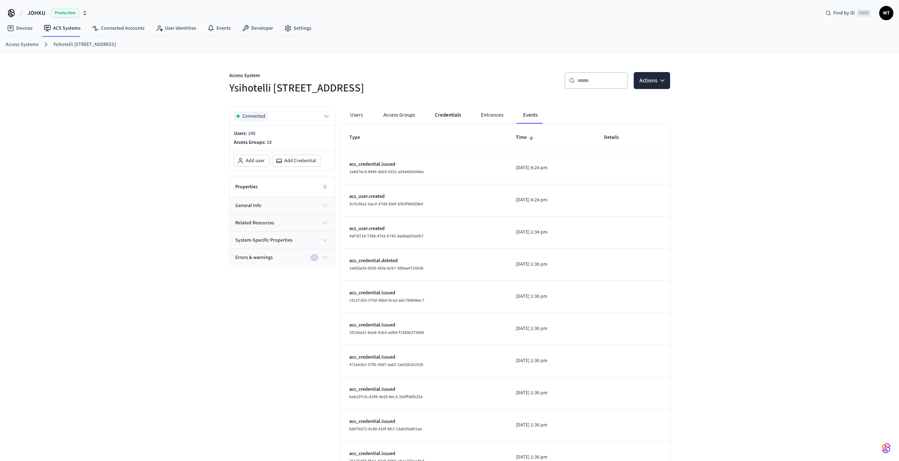
click at [451, 113] on button "Credentials" at bounding box center [447, 115] width 37 height 17
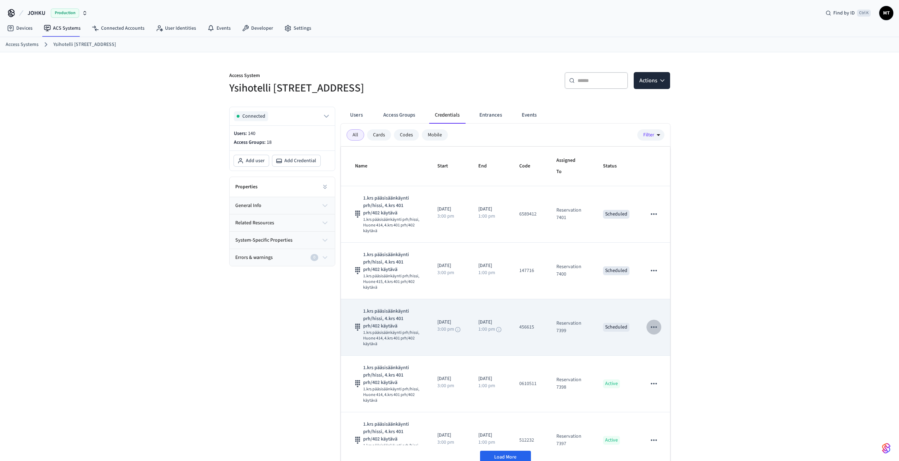
click at [653, 328] on icon "sticky table" at bounding box center [653, 326] width 9 height 9
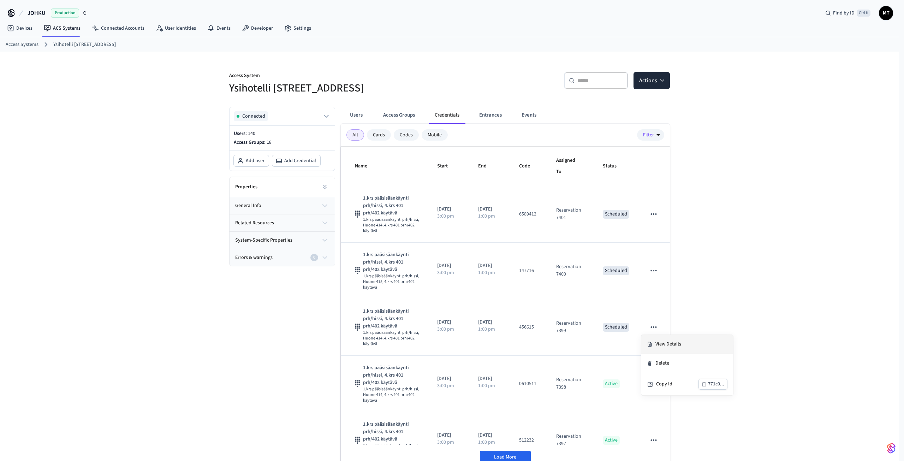
click at [663, 347] on li "View Details" at bounding box center [687, 344] width 92 height 19
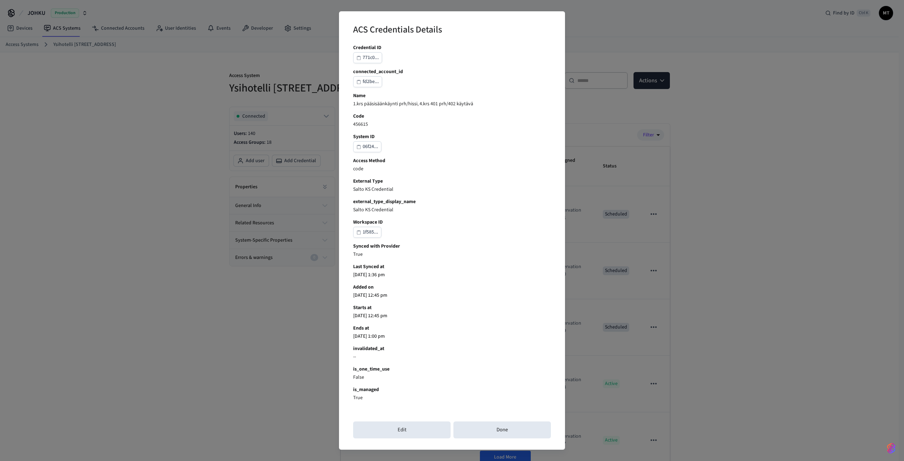
click at [375, 61] on div "771c0..." at bounding box center [371, 57] width 16 height 9
click at [257, 369] on div "ACS Credentials Details Credential ID 771c0... connected_account_id fd2be... Na…" at bounding box center [452, 230] width 904 height 461
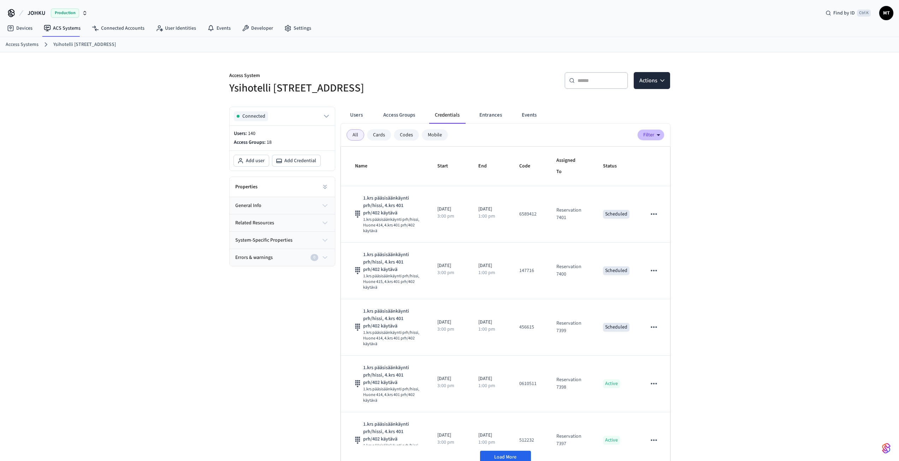
click at [653, 132] on button "Filter" at bounding box center [650, 134] width 27 height 11
click at [643, 165] on li "Unassigned" at bounding box center [630, 166] width 73 height 13
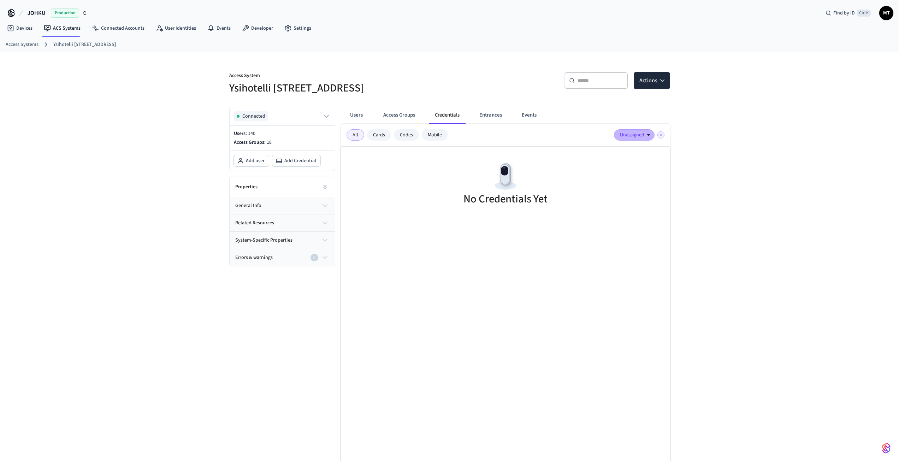
click at [649, 132] on icon "button" at bounding box center [648, 135] width 8 height 8
click at [627, 158] on li "Assigned" at bounding box center [618, 154] width 73 height 13
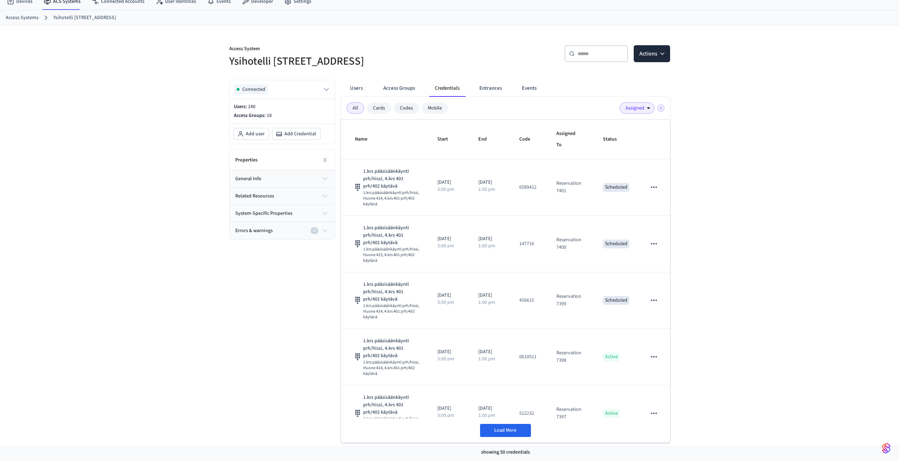
scroll to position [28, 0]
click at [406, 89] on button "Access Groups" at bounding box center [399, 87] width 43 height 17
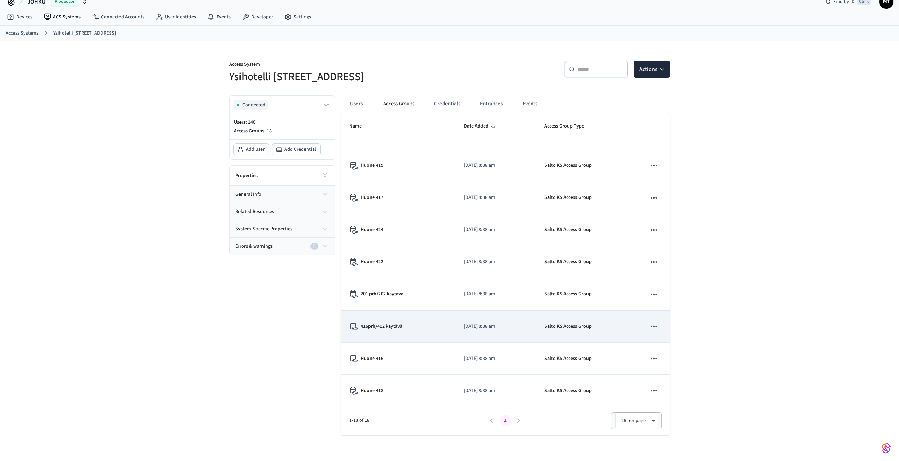
scroll to position [0, 0]
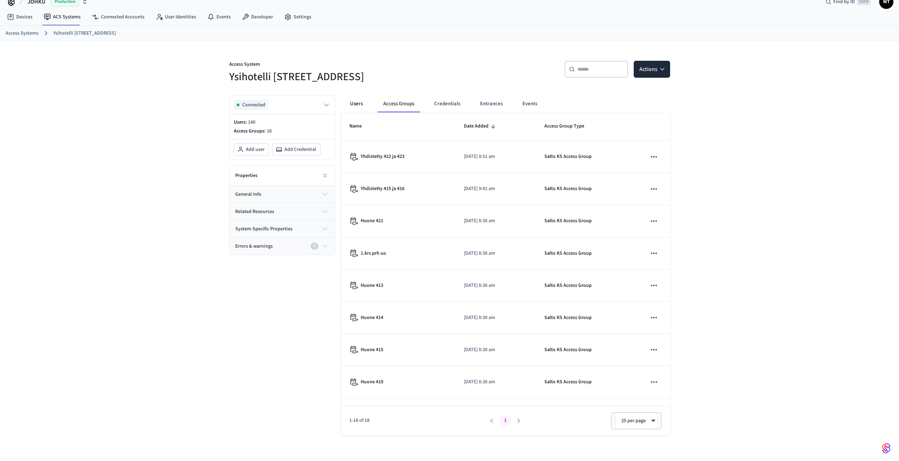
click at [360, 103] on button "Users" at bounding box center [356, 103] width 25 height 17
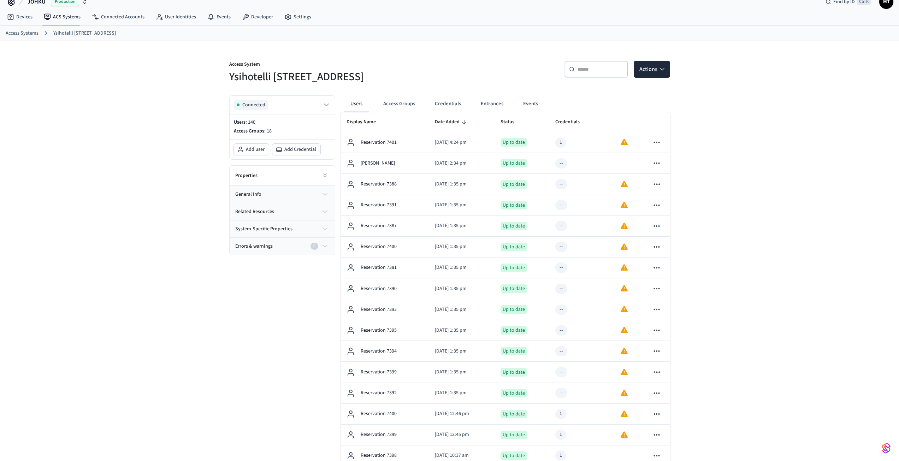
click at [394, 126] on th "Display Name" at bounding box center [385, 122] width 89 height 20
click at [373, 125] on span "Display Name" at bounding box center [366, 122] width 39 height 11
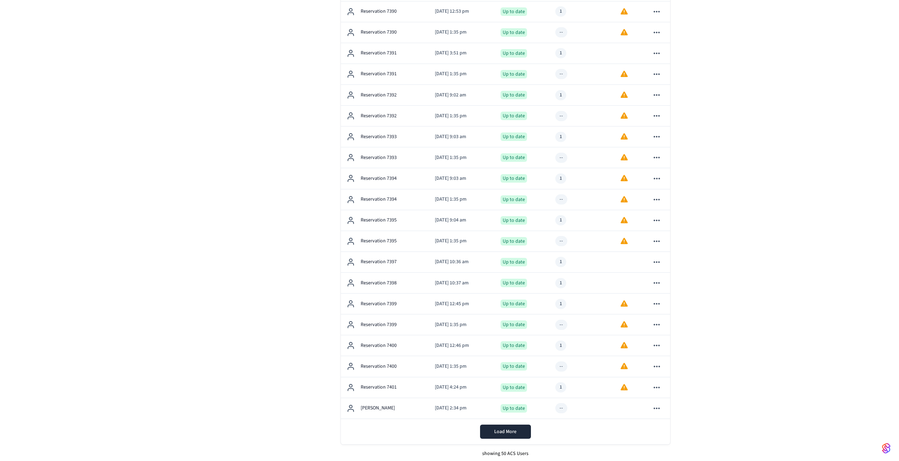
scroll to position [771, 0]
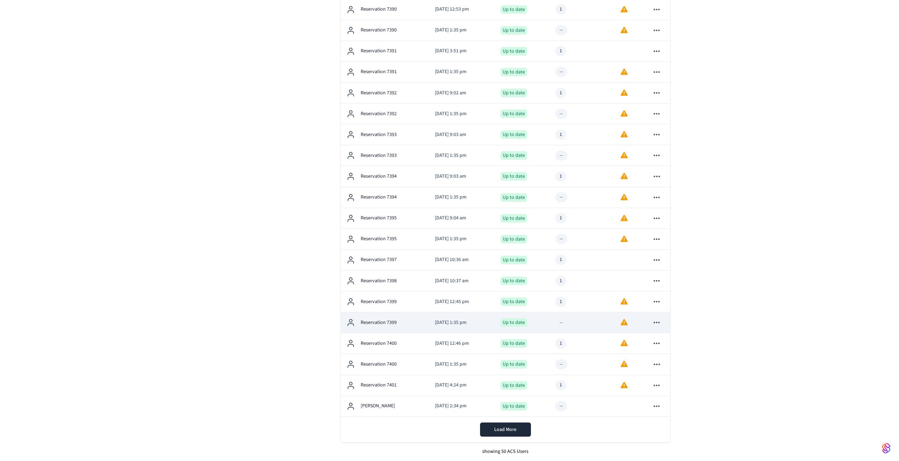
click at [404, 322] on div "Reservation 7399" at bounding box center [385, 322] width 77 height 8
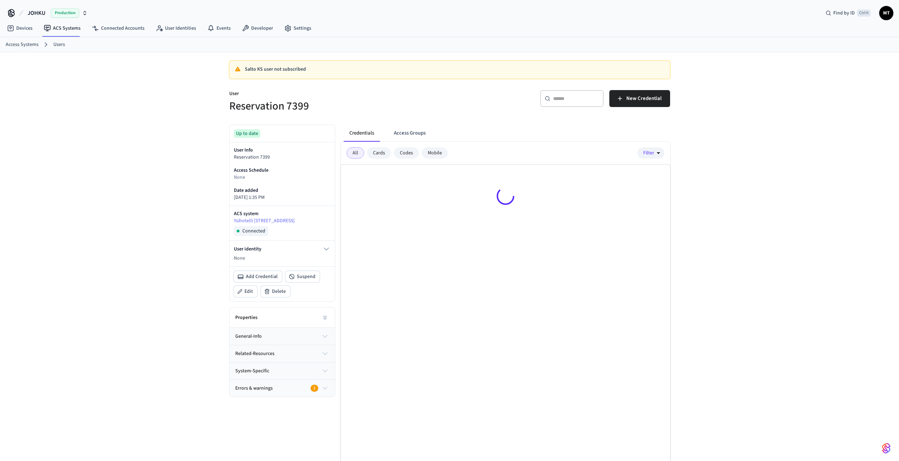
click at [391, 322] on div at bounding box center [505, 326] width 329 height 323
click at [408, 130] on button "Access Groups" at bounding box center [409, 133] width 43 height 17
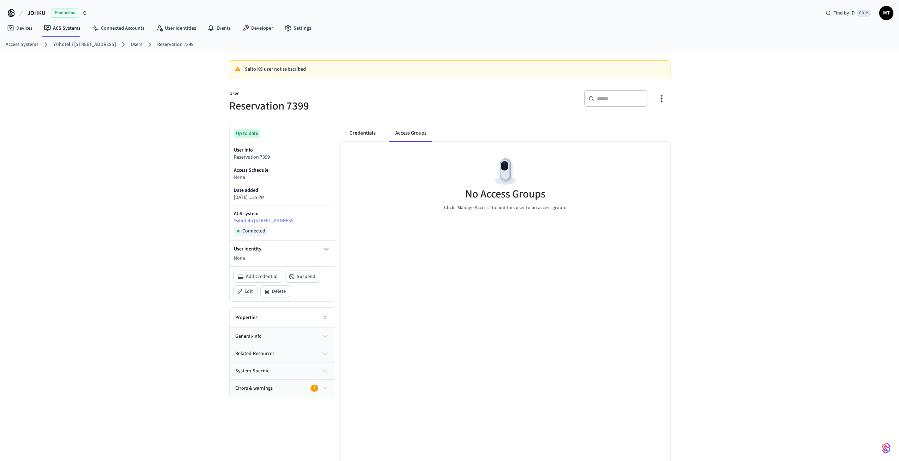
click at [369, 135] on button "Credentials" at bounding box center [362, 133] width 37 height 17
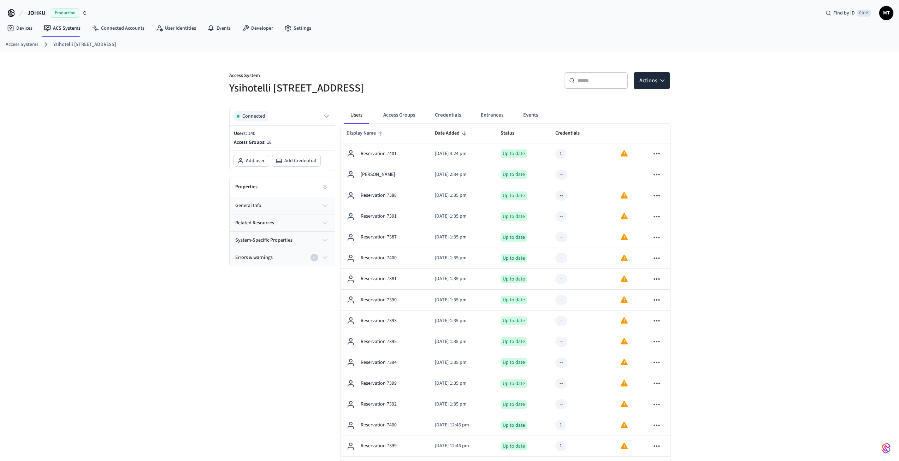
click at [369, 129] on span "Display Name" at bounding box center [366, 133] width 39 height 11
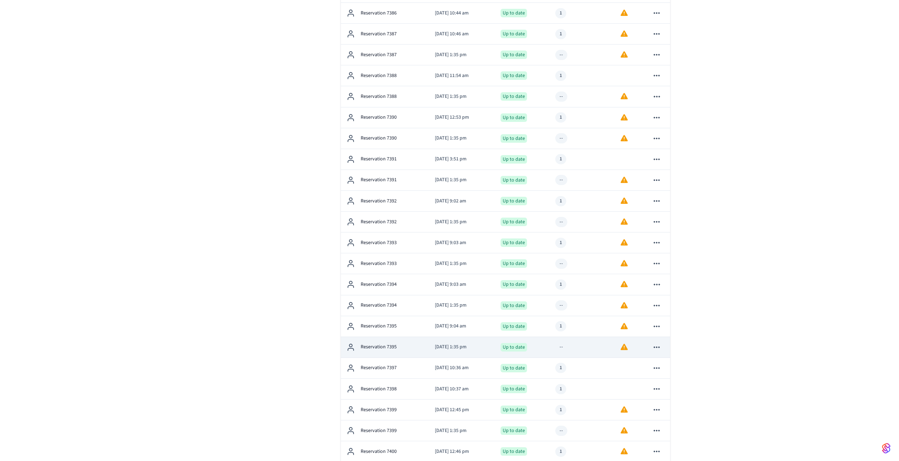
scroll to position [771, 0]
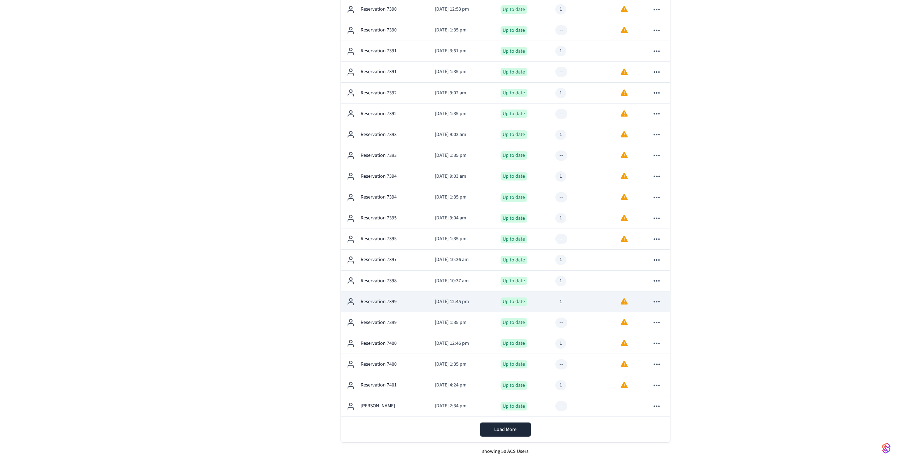
click at [391, 301] on p "Reservation 7399" at bounding box center [379, 301] width 36 height 7
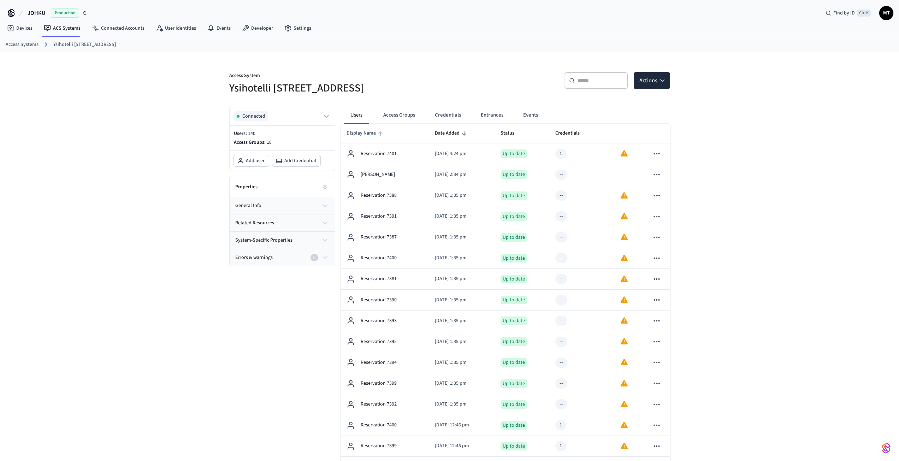
click at [369, 134] on span "Display Name" at bounding box center [366, 133] width 39 height 11
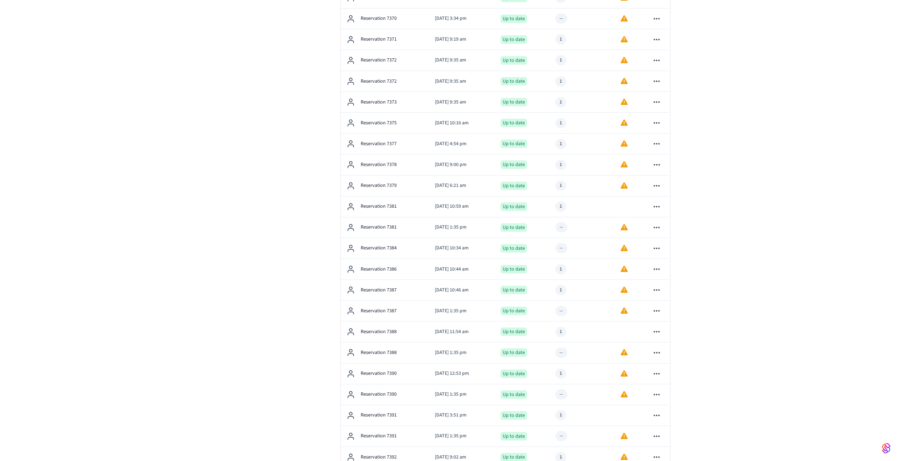
scroll to position [382, 0]
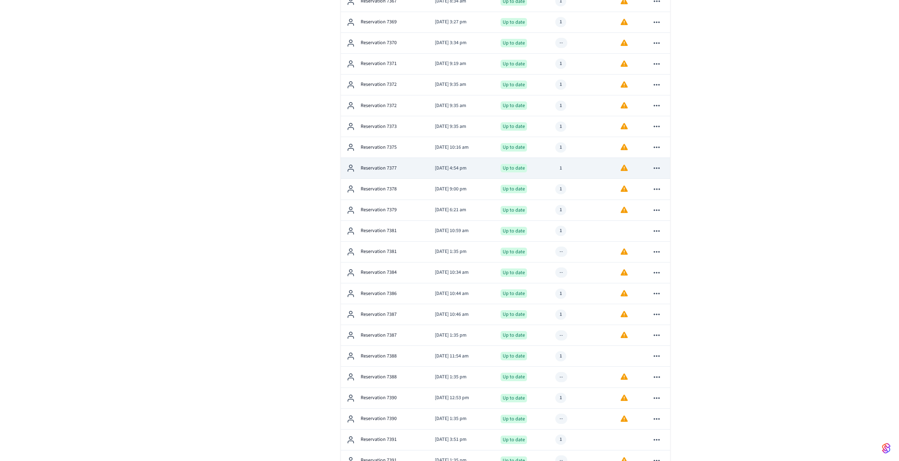
click at [386, 168] on p "Reservation 7377" at bounding box center [379, 168] width 36 height 7
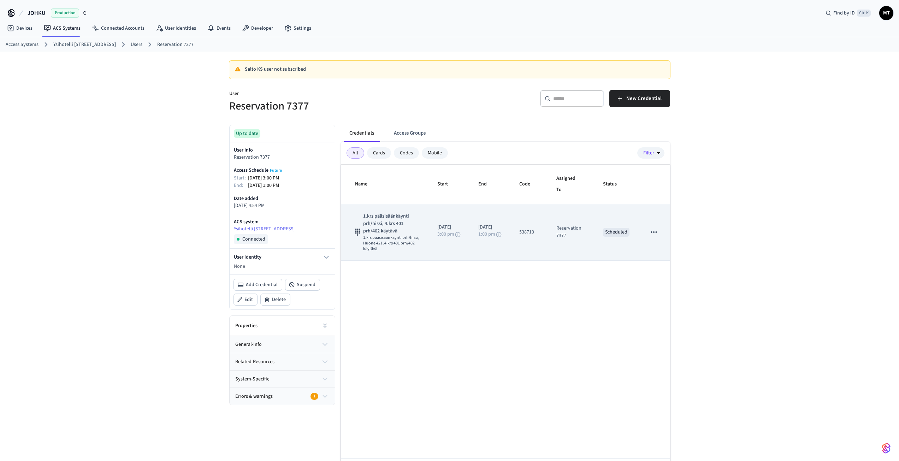
click at [656, 233] on icon "sticky table" at bounding box center [653, 231] width 9 height 9
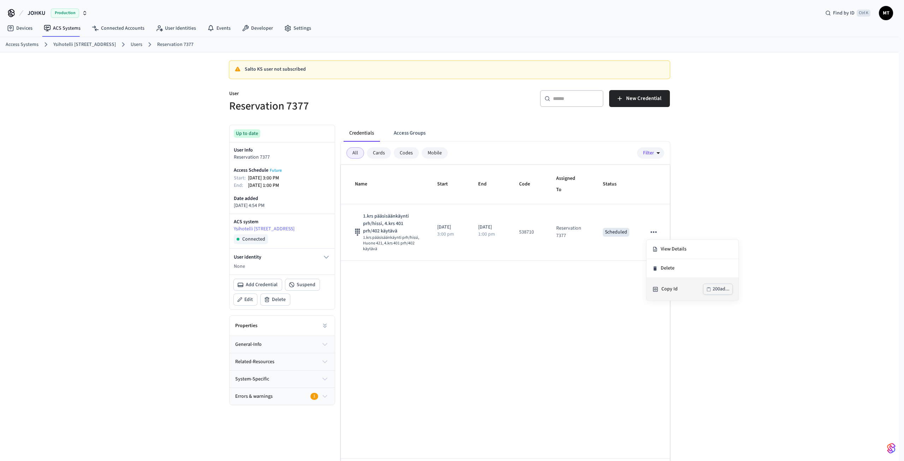
click at [674, 288] on div "Copy Id" at bounding box center [683, 288] width 42 height 7
click at [354, 134] on button "Credentials" at bounding box center [362, 133] width 36 height 17
click at [391, 129] on button "Access Groups" at bounding box center [409, 133] width 43 height 17
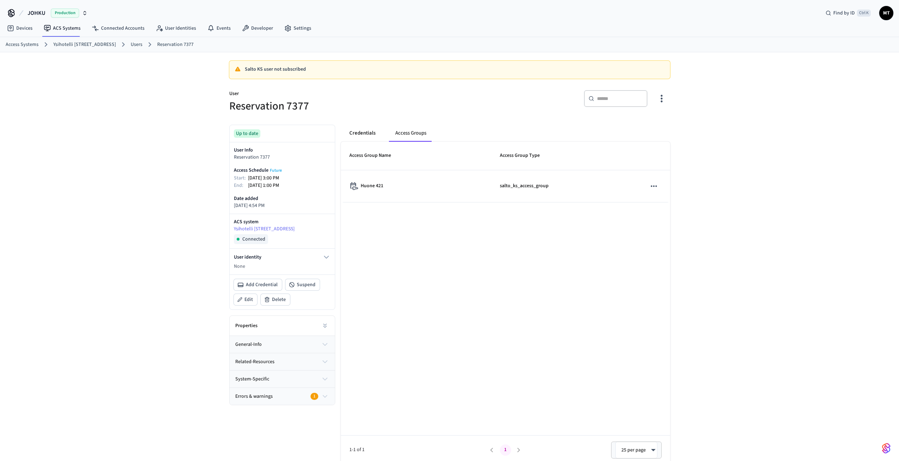
click at [373, 132] on button "Credentials" at bounding box center [362, 133] width 37 height 17
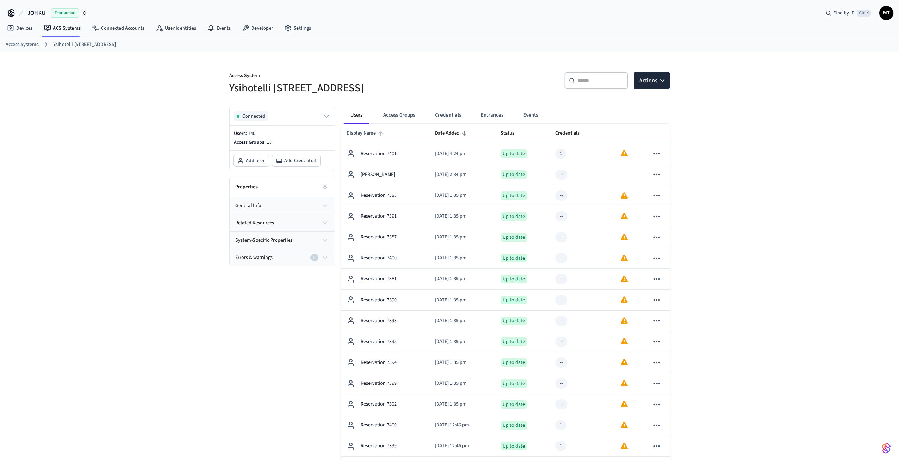
click at [366, 135] on span "Display Name" at bounding box center [366, 133] width 39 height 11
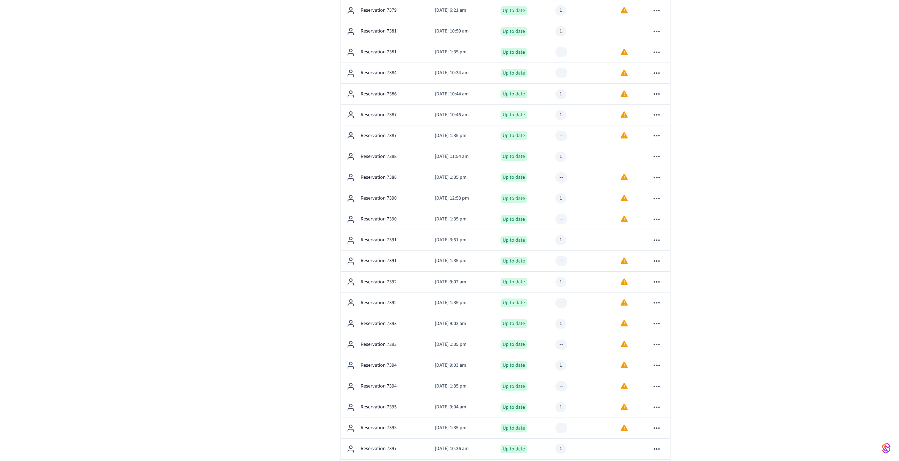
scroll to position [771, 0]
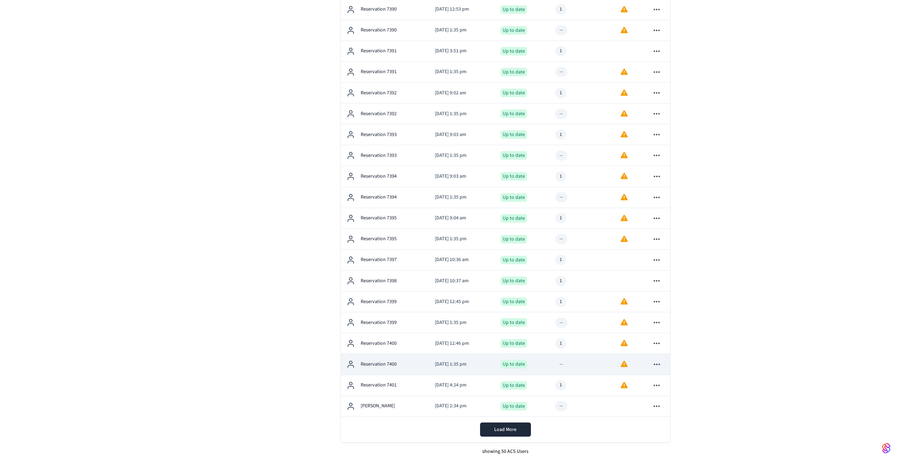
click at [381, 366] on p "Reservation 7400" at bounding box center [379, 364] width 36 height 7
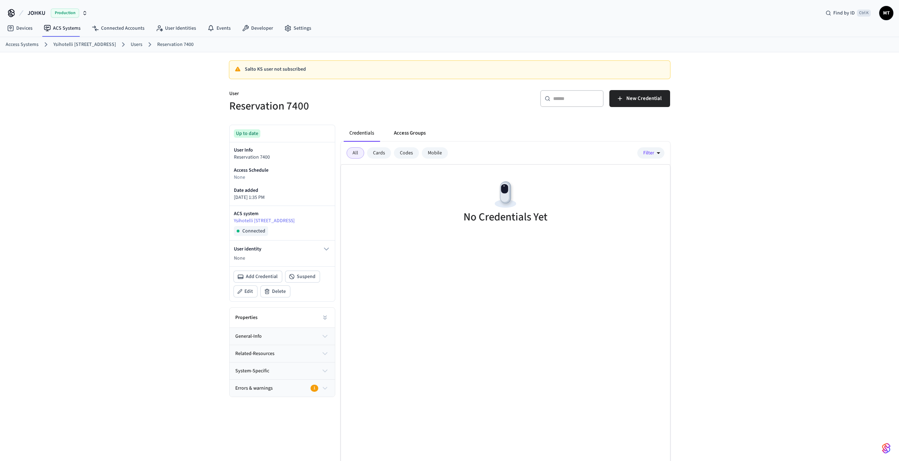
click at [402, 138] on button "Access Groups" at bounding box center [409, 133] width 43 height 17
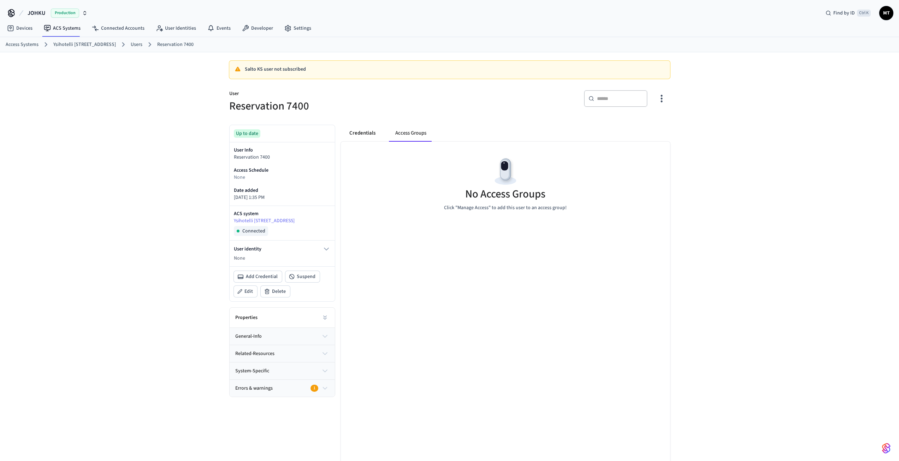
click at [376, 136] on button "Credentials" at bounding box center [362, 133] width 37 height 17
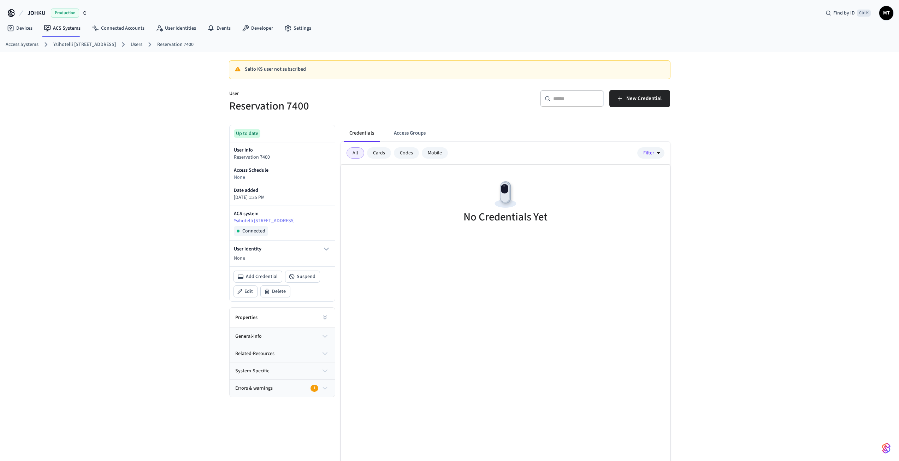
click at [282, 338] on button "general-info" at bounding box center [282, 336] width 105 height 17
click at [276, 388] on div "Errors & warnings 1" at bounding box center [278, 388] width 86 height 7
click at [271, 371] on button "system-specific" at bounding box center [282, 370] width 105 height 17
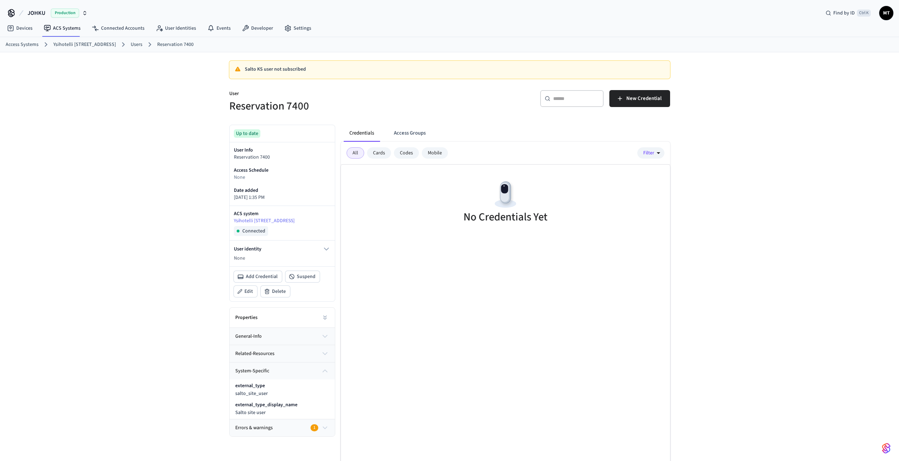
click at [271, 371] on button "system-specific" at bounding box center [282, 370] width 105 height 17
click at [267, 354] on span "related-resources" at bounding box center [254, 353] width 39 height 7
click at [266, 350] on span "related-resources" at bounding box center [254, 353] width 39 height 7
click at [265, 342] on button "general-info" at bounding box center [282, 336] width 105 height 17
click at [326, 354] on icon at bounding box center [327, 355] width 6 height 6
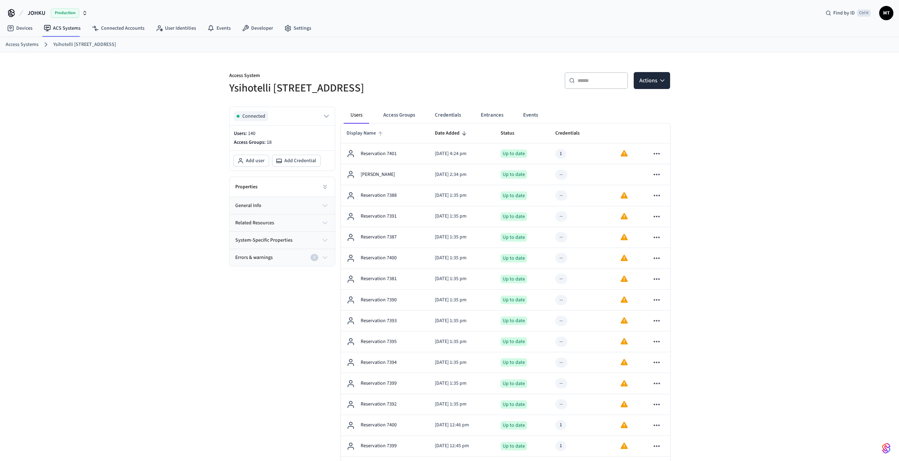
click at [358, 135] on span "Display Name" at bounding box center [366, 133] width 39 height 11
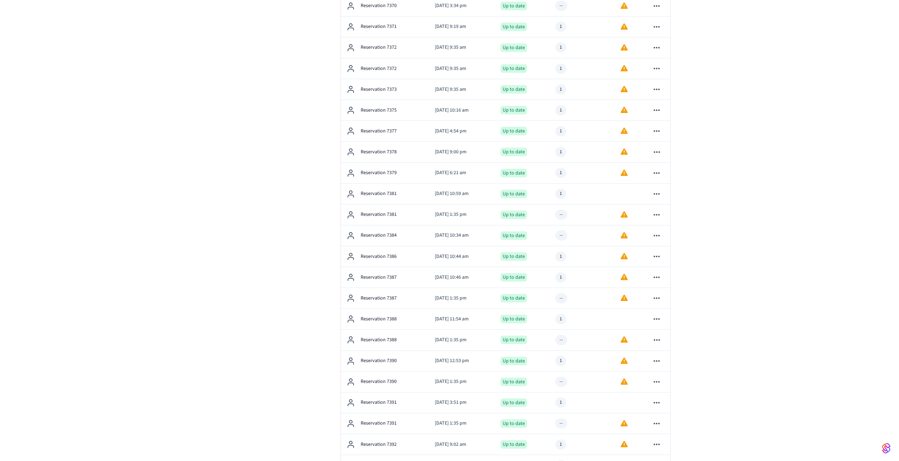
scroll to position [418, 0]
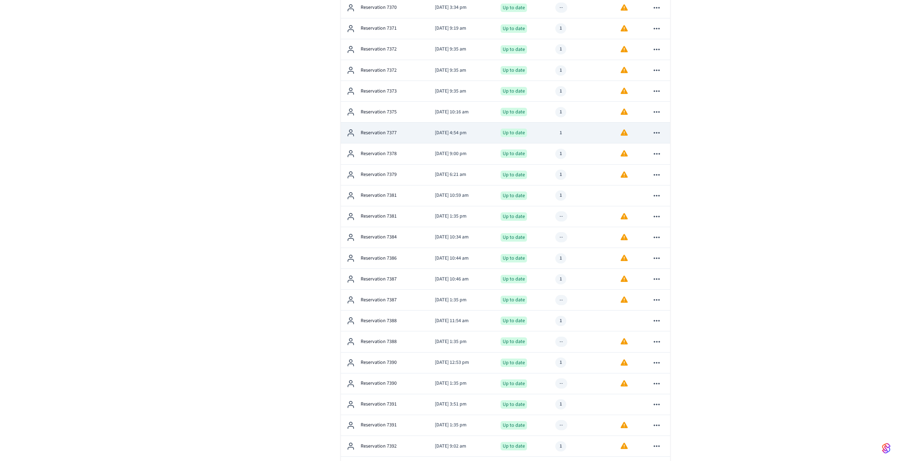
click at [390, 136] on p "Reservation 7377" at bounding box center [379, 132] width 36 height 7
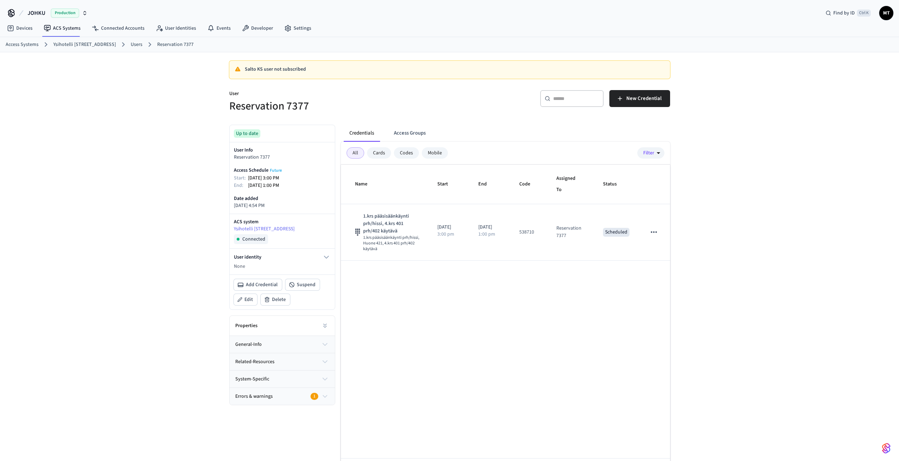
click at [303, 344] on button "general-info" at bounding box center [282, 344] width 105 height 17
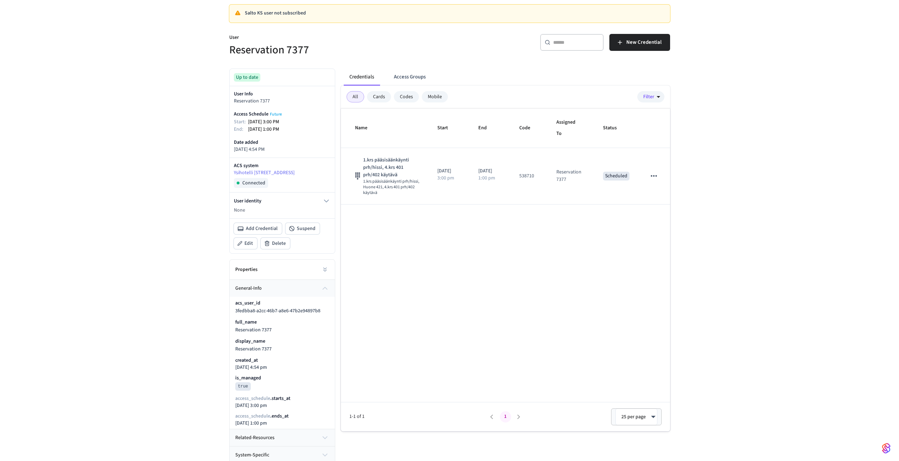
scroll to position [76, 0]
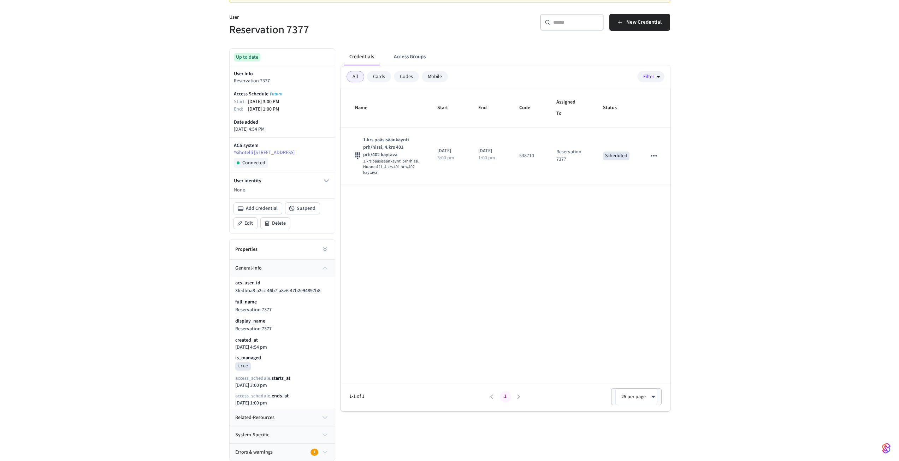
click at [314, 271] on button "general-info" at bounding box center [282, 268] width 105 height 17
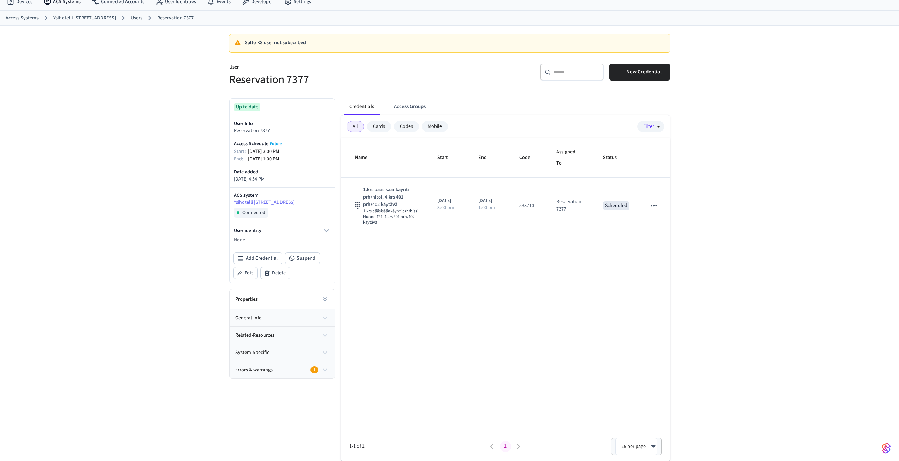
click at [290, 336] on button "related-resources" at bounding box center [282, 335] width 105 height 17
click at [279, 356] on button "system-specific" at bounding box center [282, 352] width 105 height 17
click at [277, 353] on button "system-specific" at bounding box center [282, 352] width 105 height 17
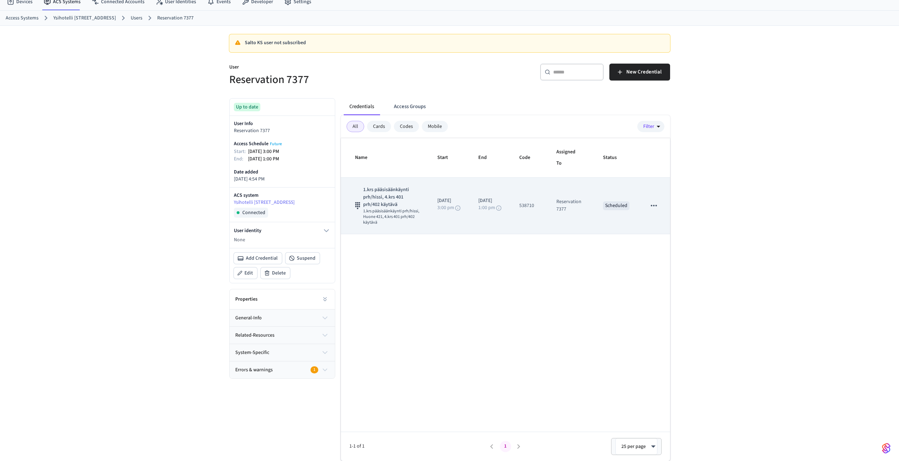
click at [657, 206] on icon "sticky table" at bounding box center [653, 205] width 9 height 9
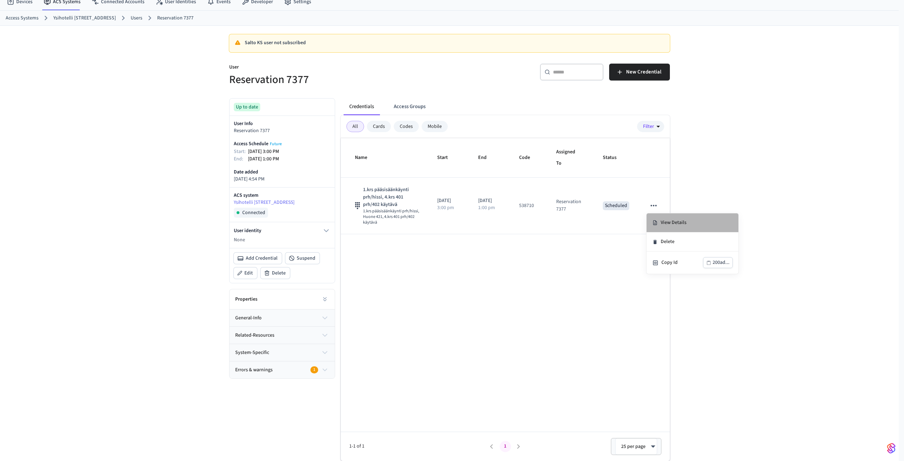
click at [666, 220] on li "View Details" at bounding box center [693, 222] width 92 height 19
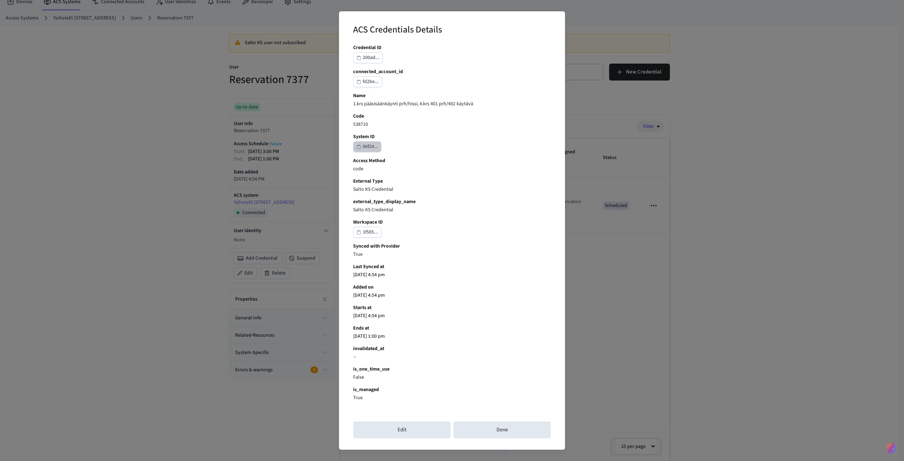
click at [366, 146] on div "06f24..." at bounding box center [371, 146] width 16 height 9
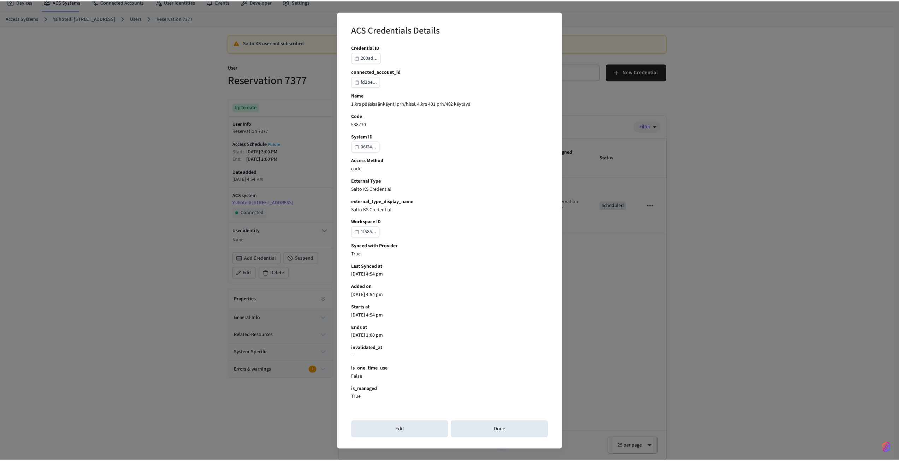
scroll to position [0, 0]
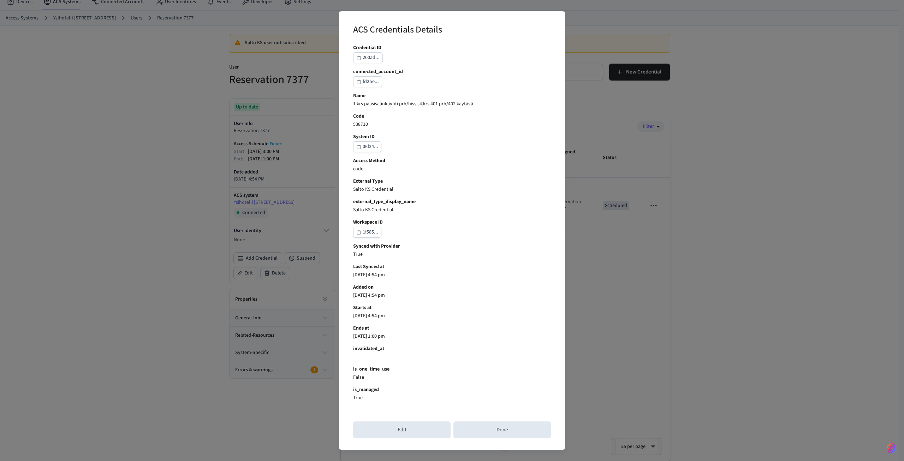
click at [366, 148] on div "06f24..." at bounding box center [371, 146] width 16 height 9
click at [148, 142] on div "ACS Credentials Details Credential ID 200ad... connected_account_id fd2be... Na…" at bounding box center [452, 230] width 904 height 461
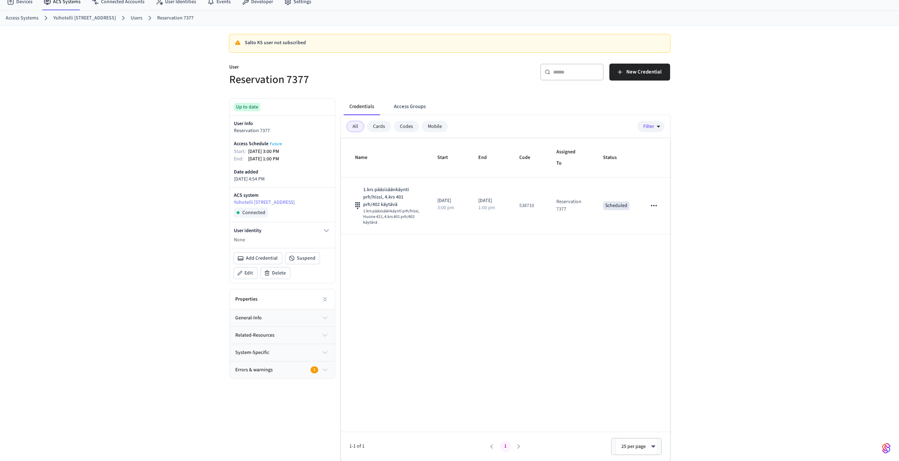
click at [291, 316] on button "general-info" at bounding box center [282, 317] width 105 height 17
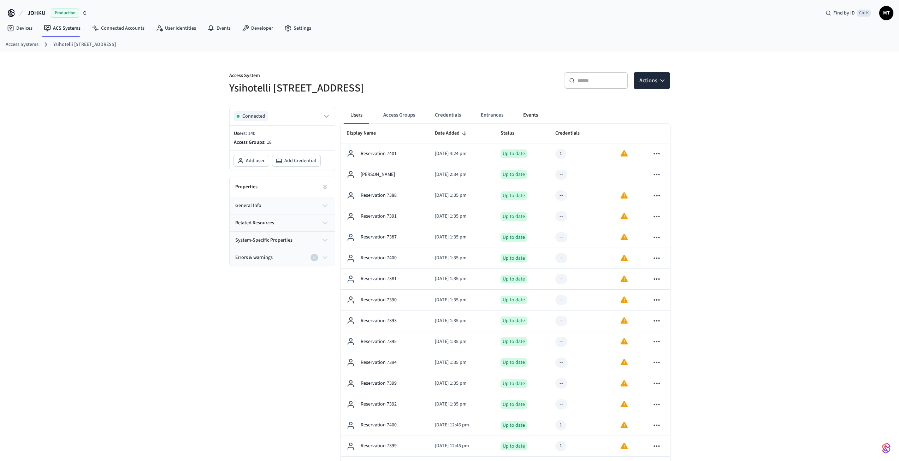
click at [528, 112] on button "Events" at bounding box center [530, 115] width 26 height 17
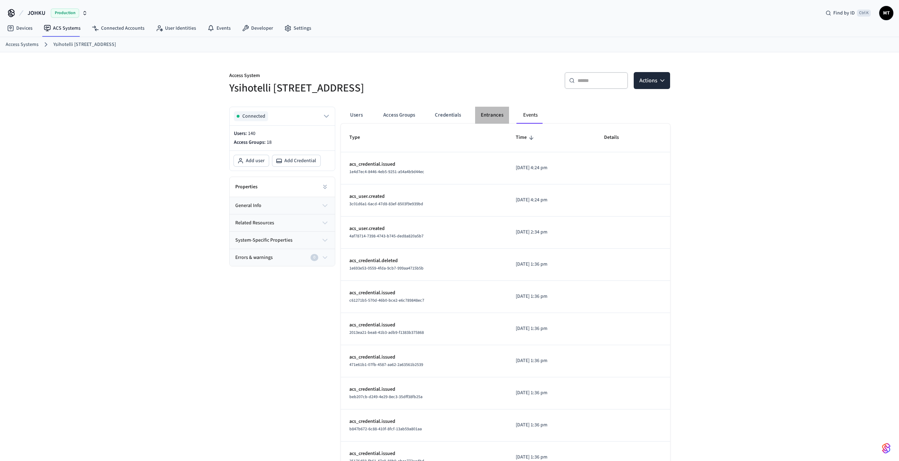
click at [492, 112] on button "Entrances" at bounding box center [492, 115] width 34 height 17
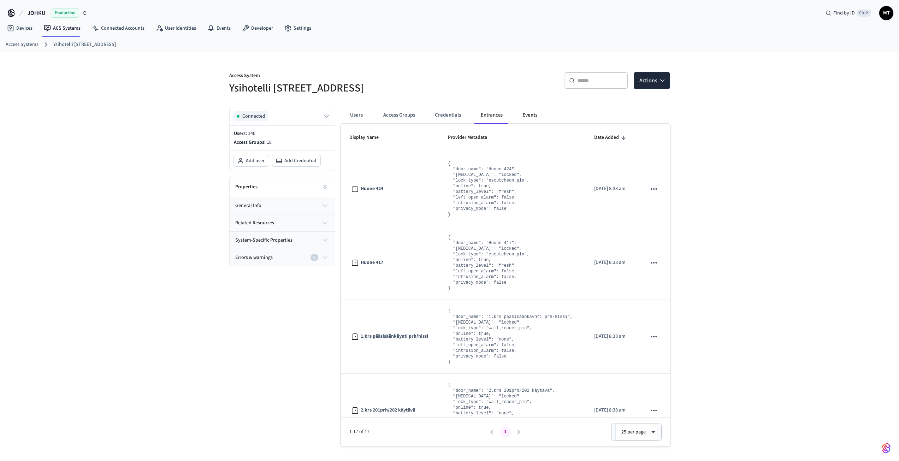
click at [528, 114] on button "Events" at bounding box center [530, 115] width 26 height 17
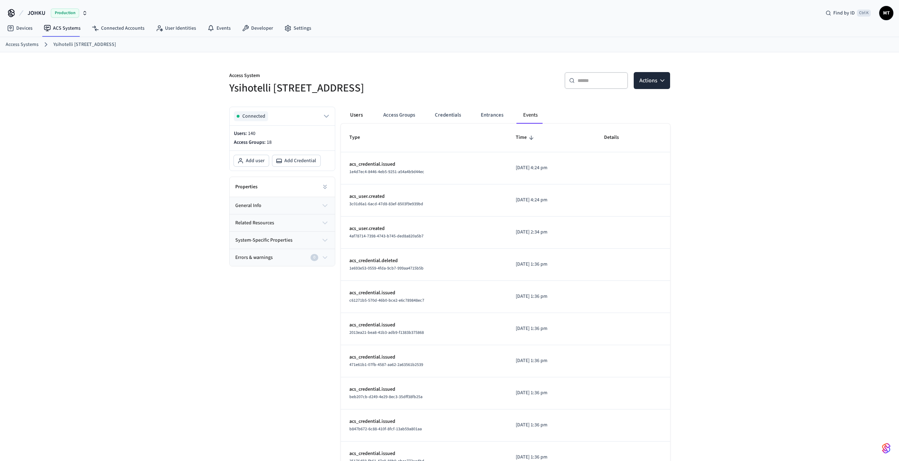
click at [360, 117] on button "Users" at bounding box center [356, 115] width 25 height 17
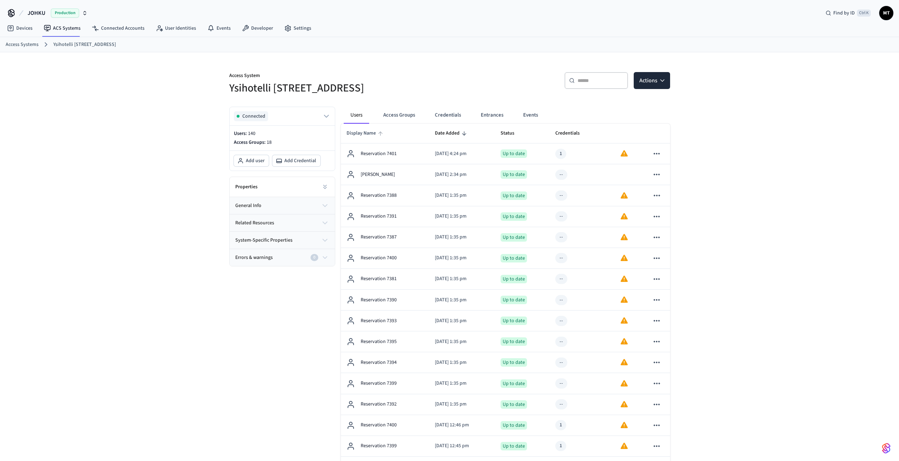
click at [362, 131] on span "Display Name" at bounding box center [366, 133] width 39 height 11
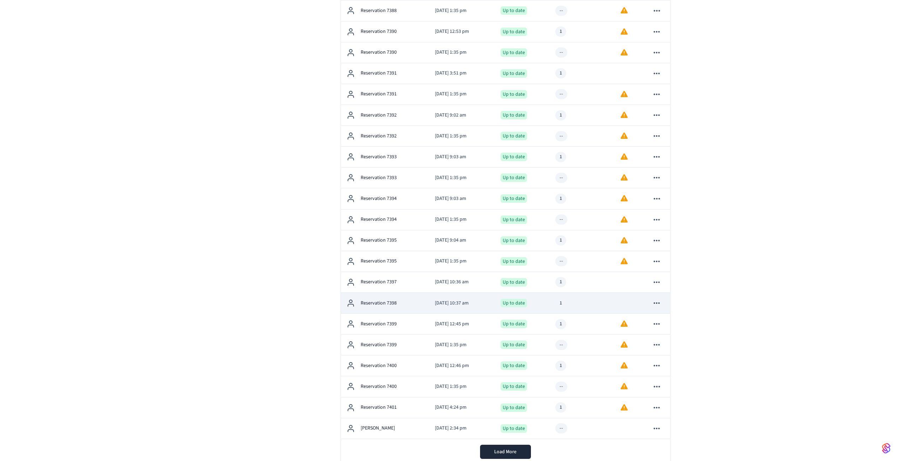
scroll to position [665, 0]
click at [381, 304] on p "Reservation 7394" at bounding box center [379, 303] width 36 height 7
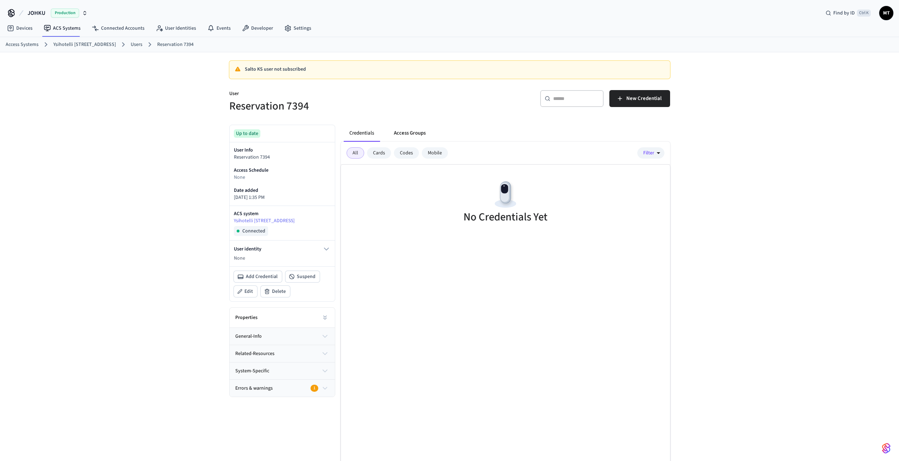
click at [415, 136] on button "Access Groups" at bounding box center [409, 133] width 43 height 17
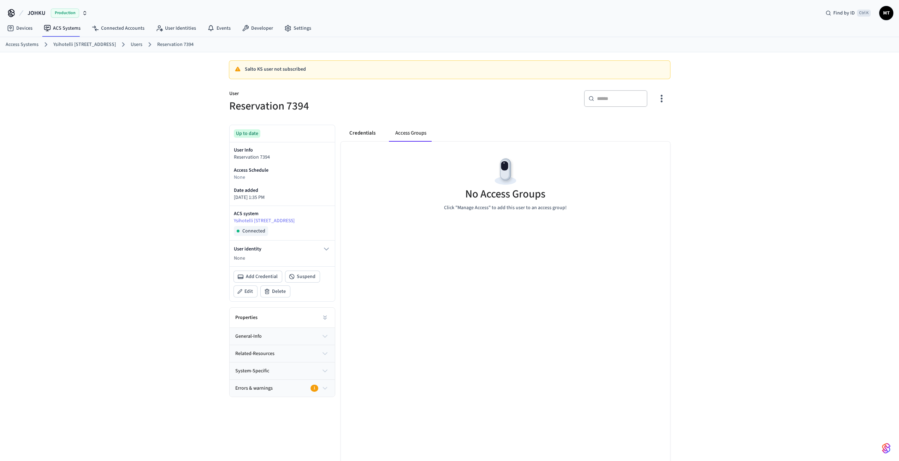
click at [364, 135] on button "Credentials" at bounding box center [362, 133] width 37 height 17
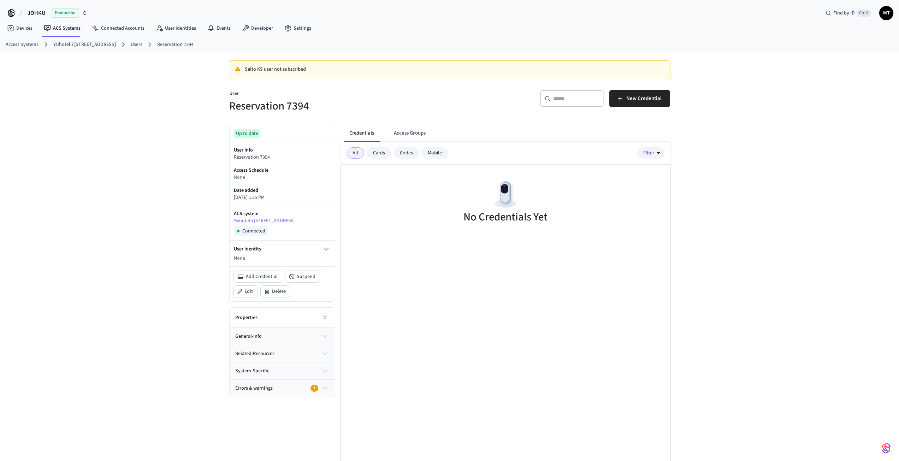
click at [321, 387] on icon "button" at bounding box center [325, 388] width 8 height 8
click at [320, 367] on button "system-specific" at bounding box center [282, 370] width 105 height 17
click at [319, 356] on button "related-resources" at bounding box center [282, 353] width 105 height 17
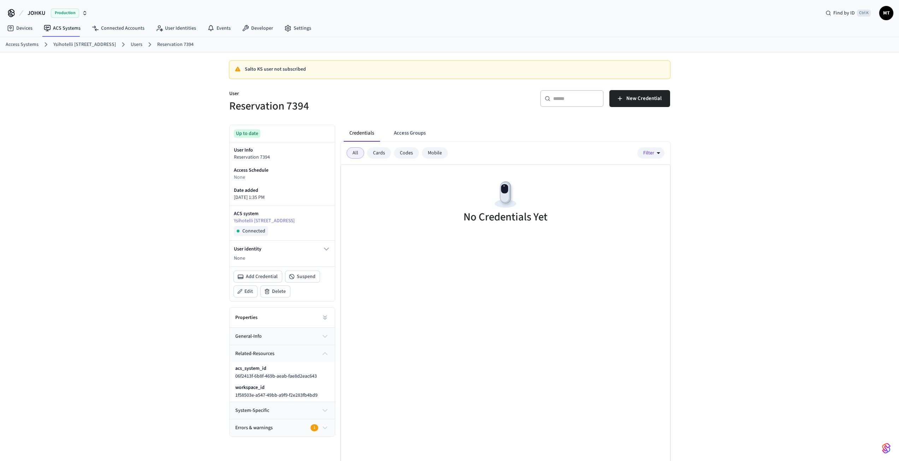
click at [316, 353] on button "related-resources" at bounding box center [282, 353] width 105 height 17
click at [316, 335] on button "general-info" at bounding box center [282, 336] width 105 height 17
click at [164, 184] on div "Salto KS user not subscribed User Reservation 7394 ​ ​ New Credential Up to dat…" at bounding box center [449, 269] width 899 height 435
click at [892, 12] on span "MT" at bounding box center [886, 13] width 13 height 13
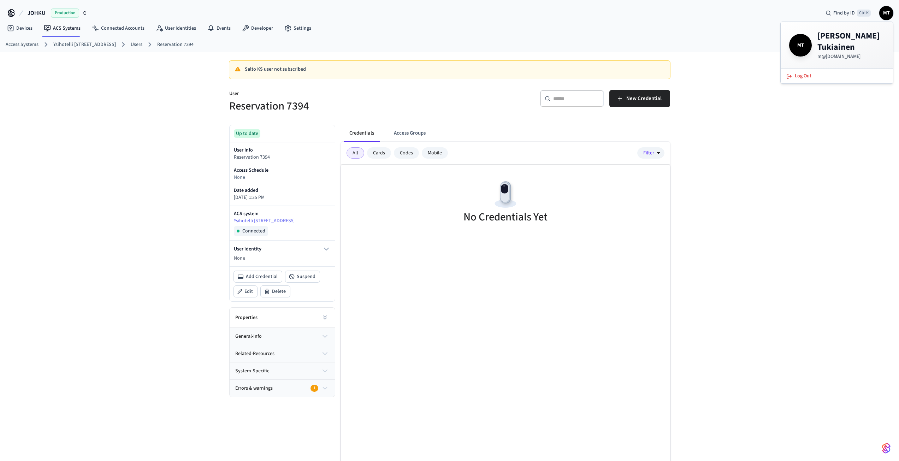
click at [857, 37] on h4 "Marko Tukiainen" at bounding box center [850, 41] width 67 height 23
click at [559, 39] on div "Access Systems Ysihotelli keskuskatu 16B Users Reservation 7394" at bounding box center [449, 44] width 899 height 15
click at [290, 31] on link "Settings" at bounding box center [298, 28] width 38 height 13
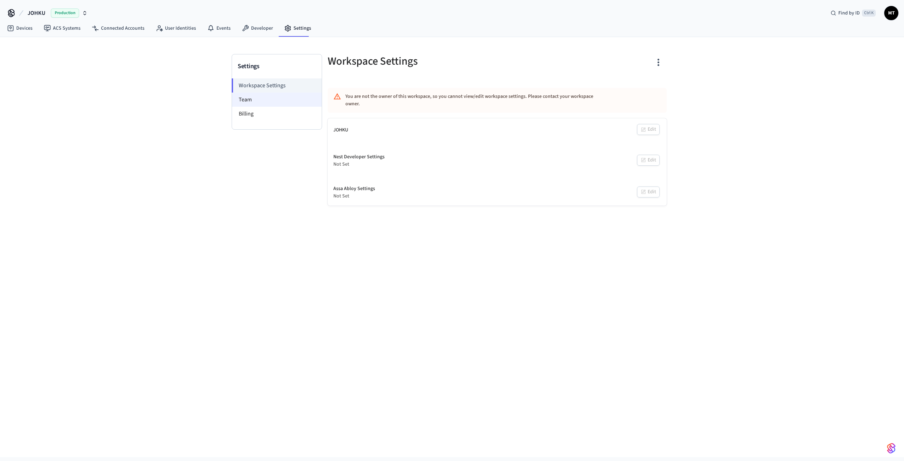
click at [243, 96] on li "Team" at bounding box center [277, 100] width 90 height 14
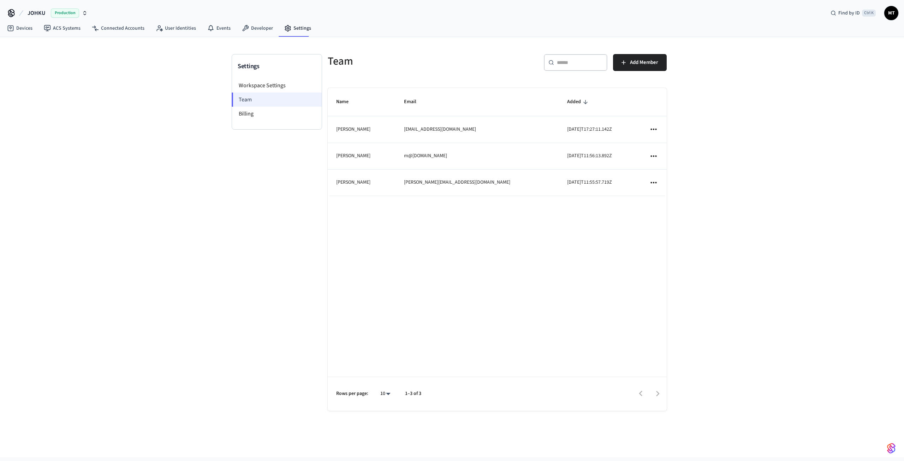
click at [254, 99] on li "Team" at bounding box center [277, 100] width 90 height 14
click at [657, 158] on icon "sticky table" at bounding box center [653, 156] width 9 height 9
click at [696, 136] on div at bounding box center [452, 230] width 904 height 461
click at [254, 29] on link "Developer" at bounding box center [257, 28] width 42 height 13
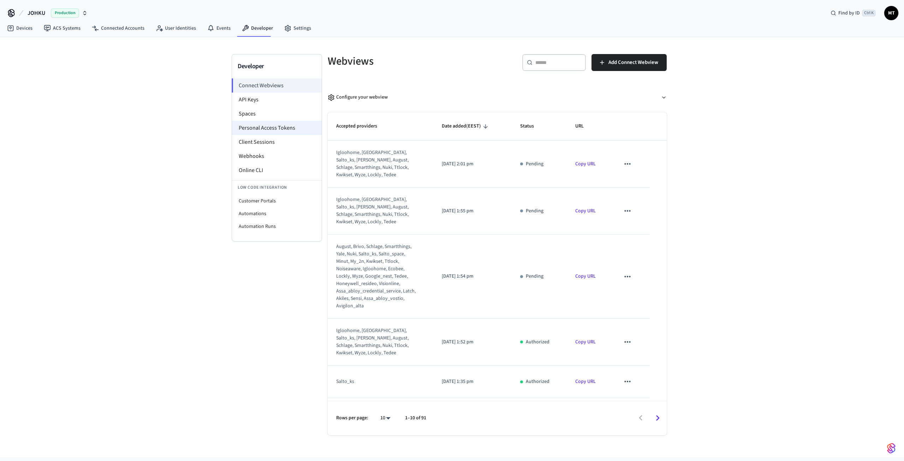
click at [273, 130] on li "Personal Access Tokens" at bounding box center [277, 128] width 90 height 14
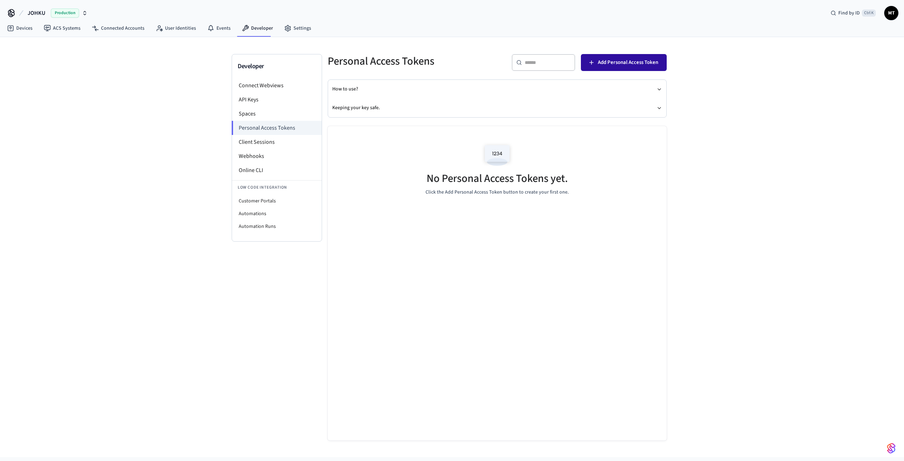
click at [612, 66] on span "Add Personal Access Token" at bounding box center [628, 62] width 60 height 9
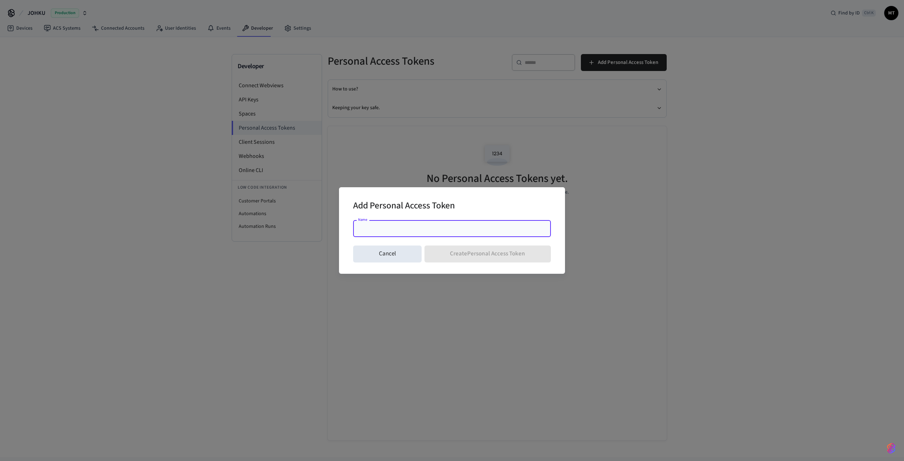
click at [405, 234] on div "Name" at bounding box center [452, 228] width 198 height 17
type input "**********"
click at [452, 255] on button "Create Personal Access Token" at bounding box center [488, 253] width 127 height 17
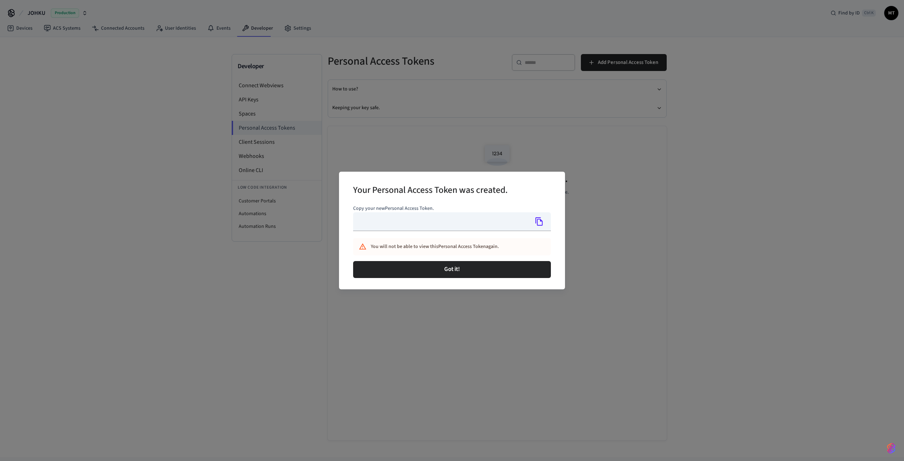
type input "**********"
click at [539, 218] on icon "Copy" at bounding box center [538, 221] width 7 height 8
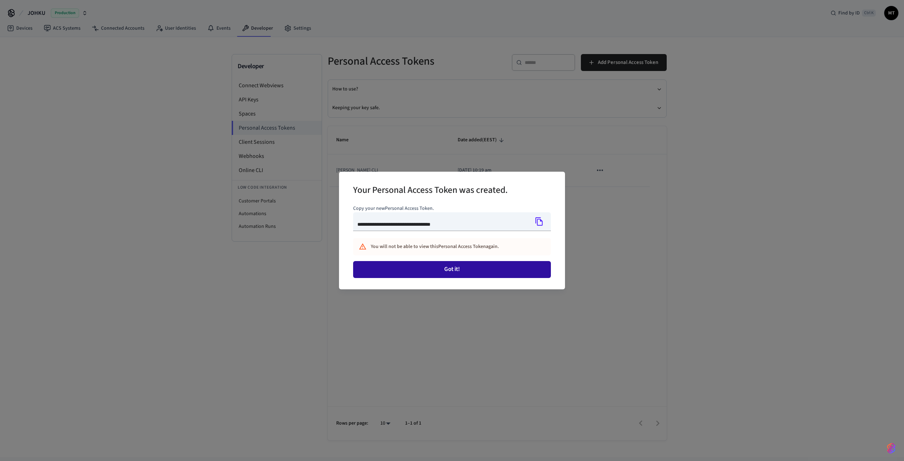
click at [463, 271] on button "Got it!" at bounding box center [452, 269] width 198 height 17
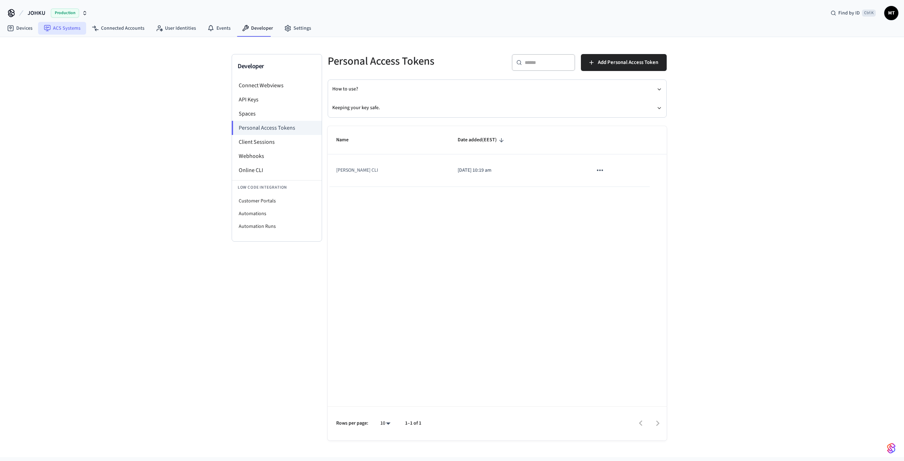
click at [61, 31] on link "ACS Systems" at bounding box center [62, 28] width 48 height 13
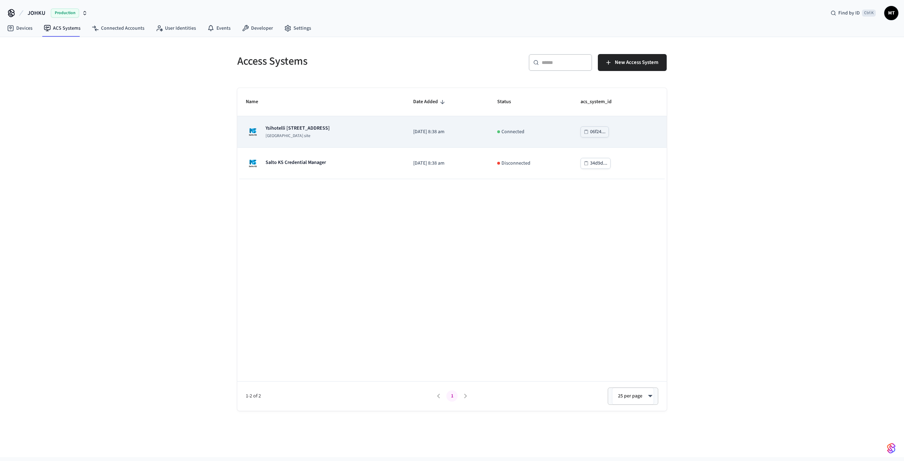
click at [320, 135] on div "Ysihotelli [STREET_ADDRESS] site" at bounding box center [321, 132] width 150 height 14
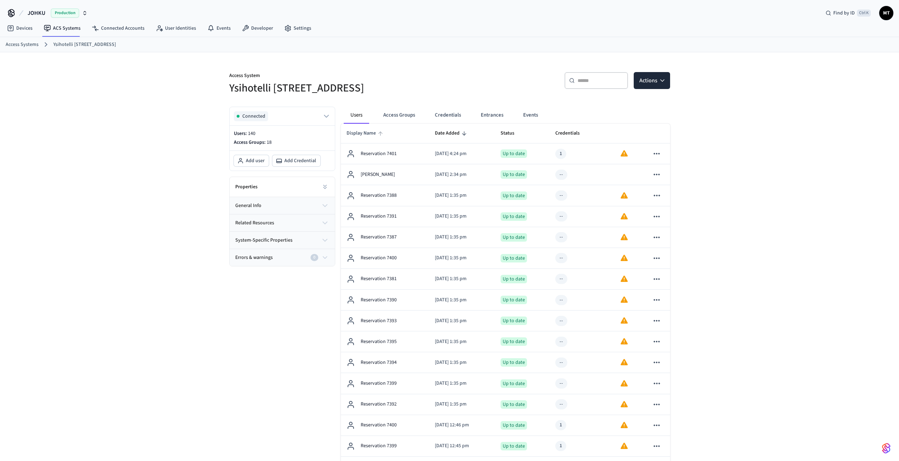
click at [368, 134] on span "Display Name" at bounding box center [366, 133] width 39 height 11
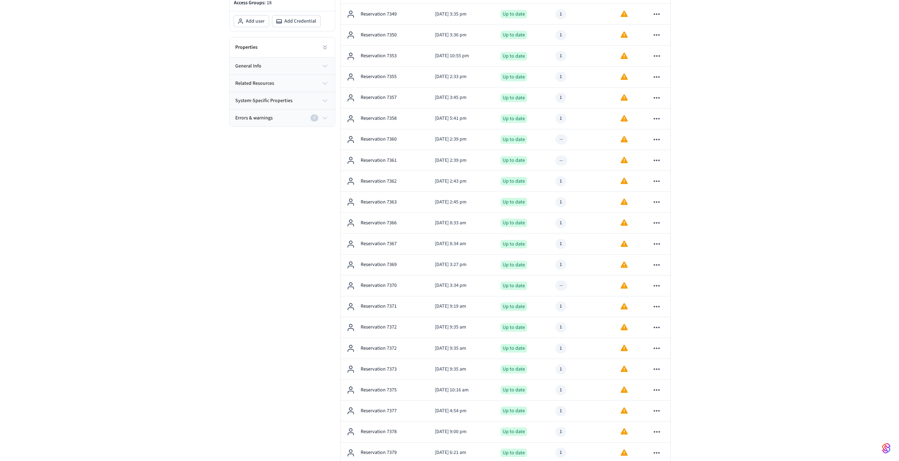
scroll to position [771, 0]
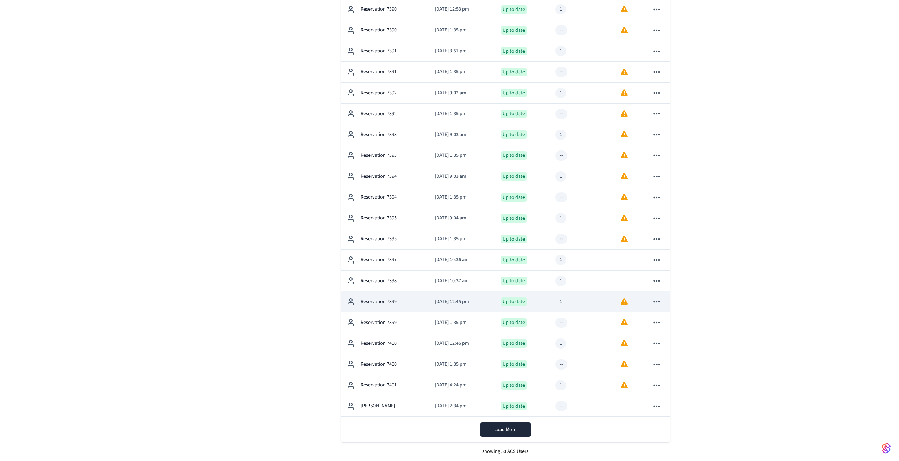
click at [401, 301] on div "Reservation 7399" at bounding box center [385, 301] width 77 height 8
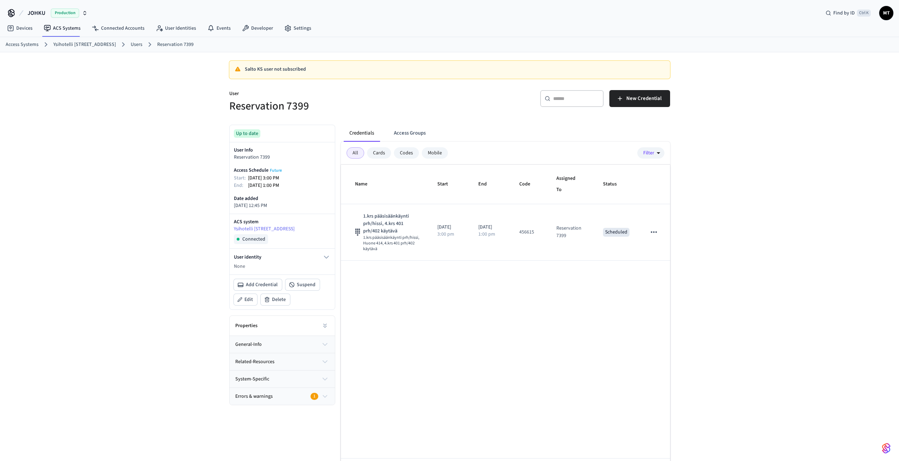
click at [404, 152] on div "Codes" at bounding box center [406, 152] width 25 height 11
click at [355, 149] on div "All" at bounding box center [356, 152] width 18 height 11
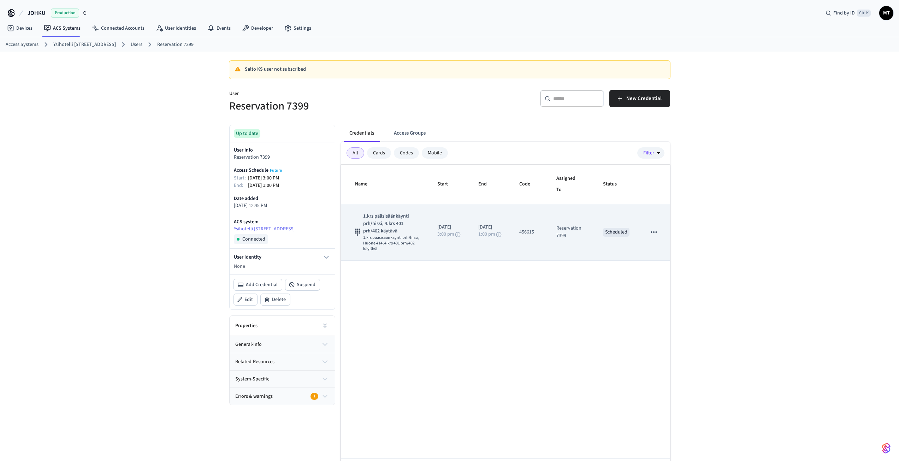
click at [658, 229] on icon "sticky table" at bounding box center [653, 231] width 9 height 9
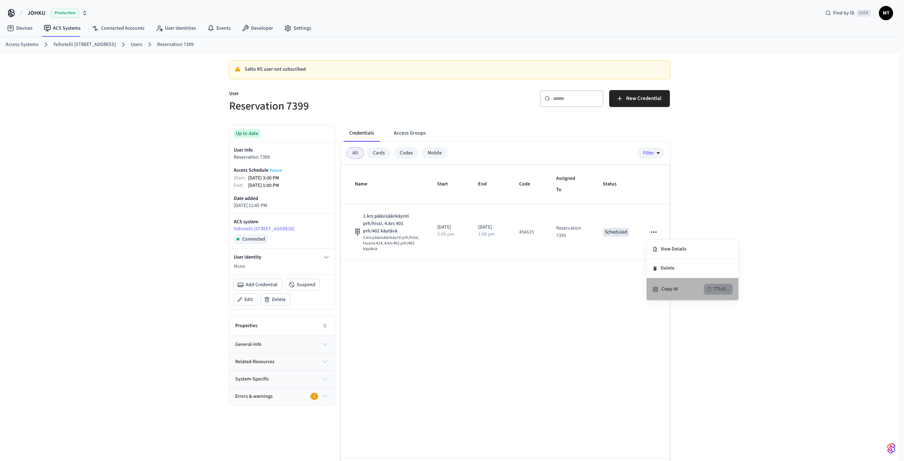
drag, startPoint x: 716, startPoint y: 290, endPoint x: 711, endPoint y: 288, distance: 4.9
click at [716, 289] on div "771c0..." at bounding box center [721, 289] width 16 height 9
click at [128, 42] on div at bounding box center [452, 230] width 904 height 461
click at [131, 46] on link "Users" at bounding box center [137, 44] width 12 height 7
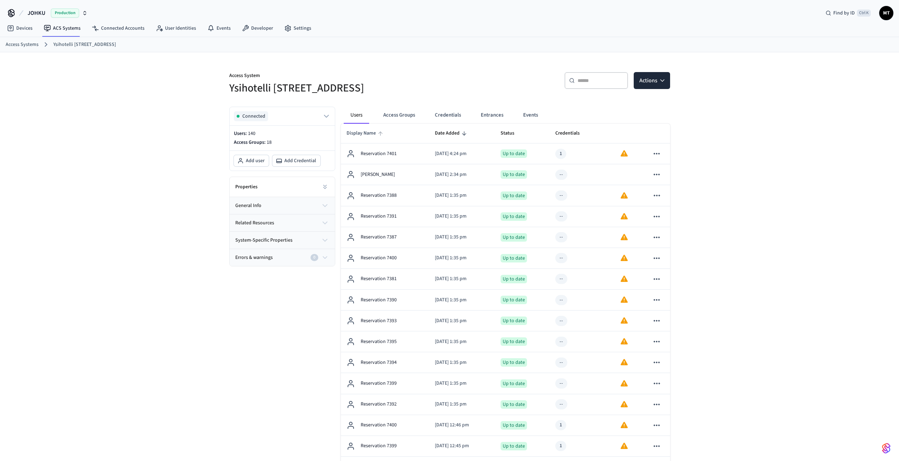
click at [365, 135] on span "Display Name" at bounding box center [366, 133] width 39 height 11
click at [358, 134] on span "Display Name" at bounding box center [366, 133] width 39 height 11
click at [385, 116] on button "Access Groups" at bounding box center [399, 115] width 43 height 17
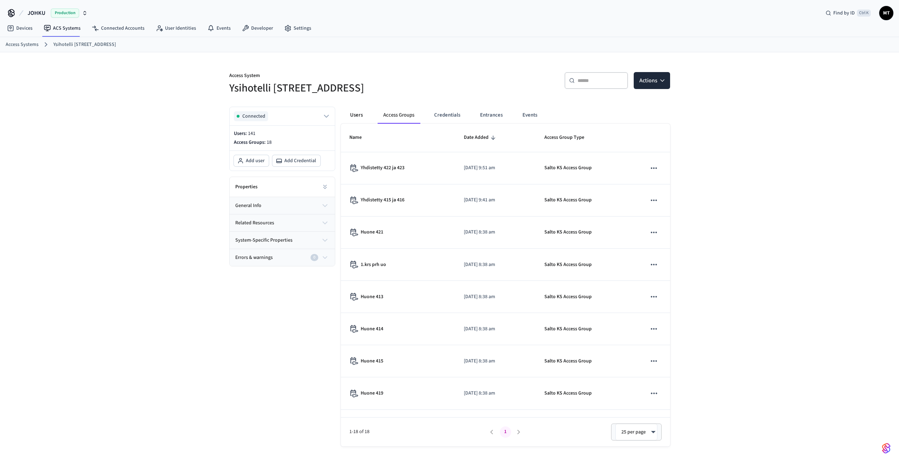
click at [358, 119] on button "Users" at bounding box center [356, 115] width 25 height 17
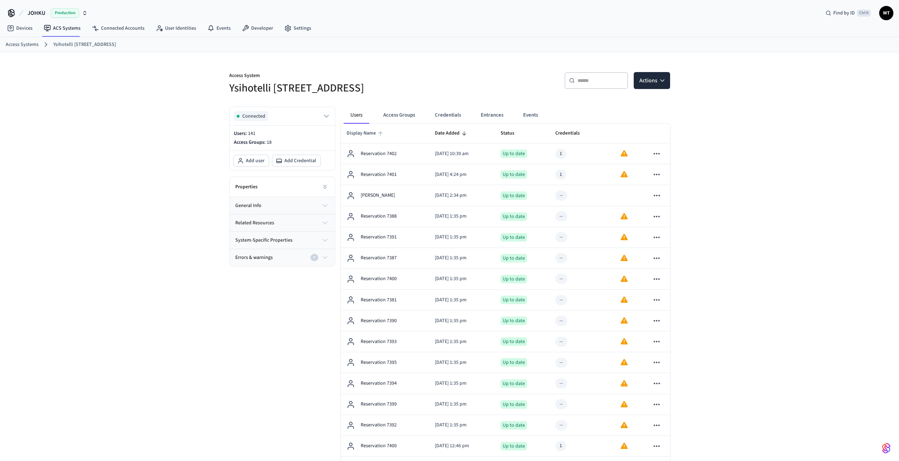
click at [369, 132] on span "Display Name" at bounding box center [366, 133] width 39 height 11
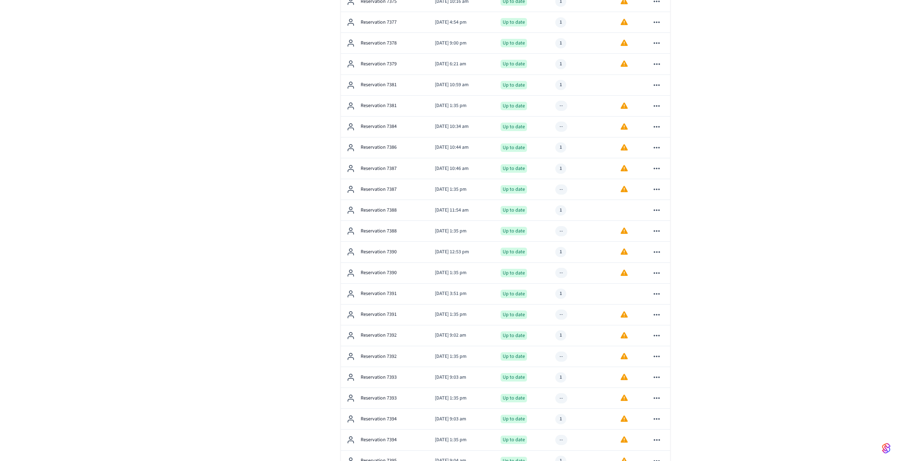
scroll to position [771, 0]
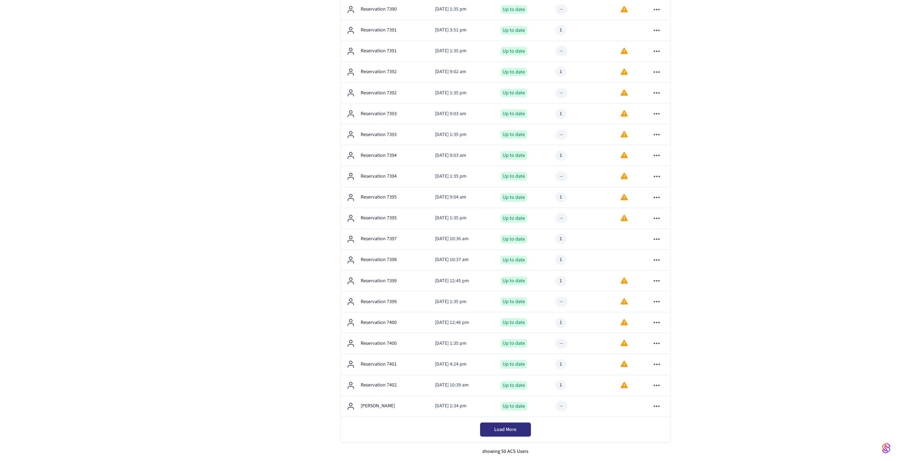
click at [504, 429] on span "Load More" at bounding box center [505, 429] width 22 height 7
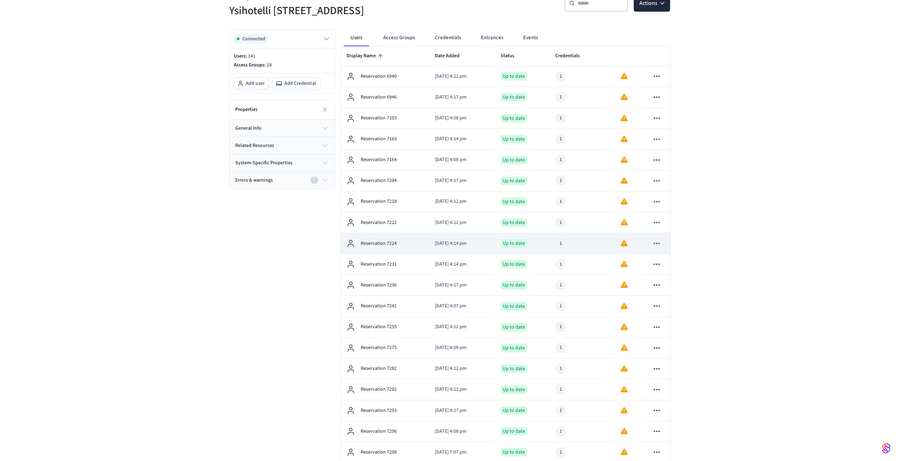
scroll to position [0, 0]
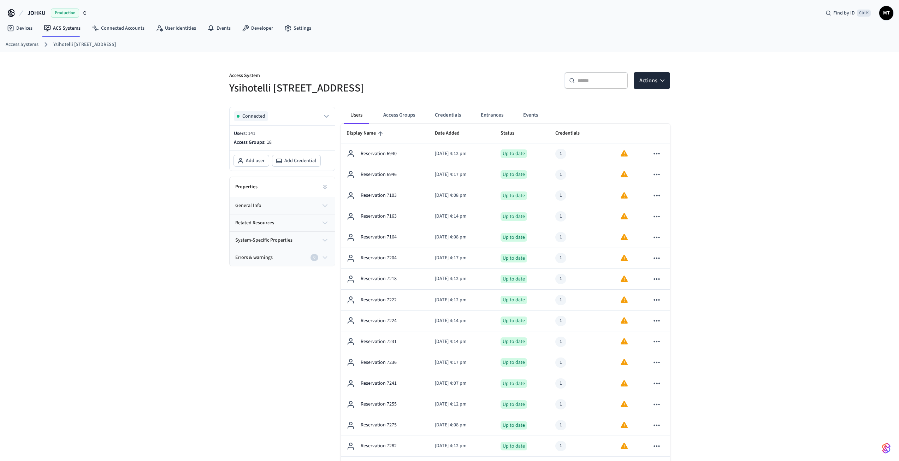
click at [360, 132] on span "Display Name" at bounding box center [366, 133] width 39 height 11
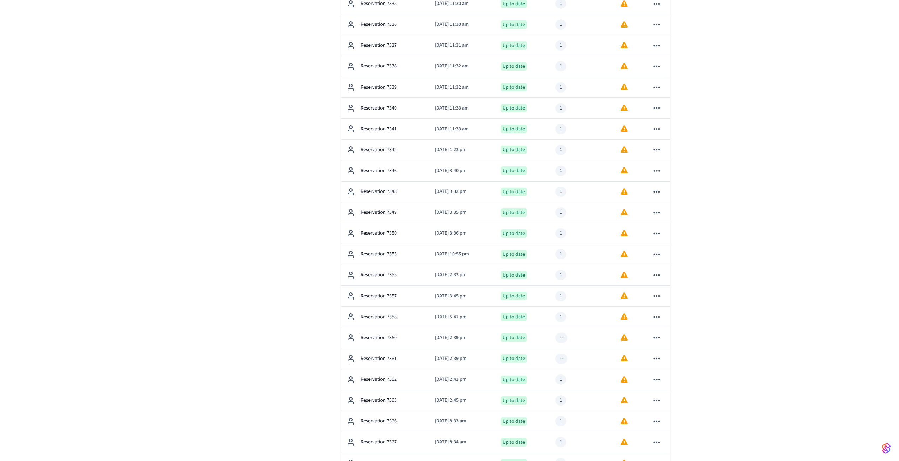
scroll to position [1814, 0]
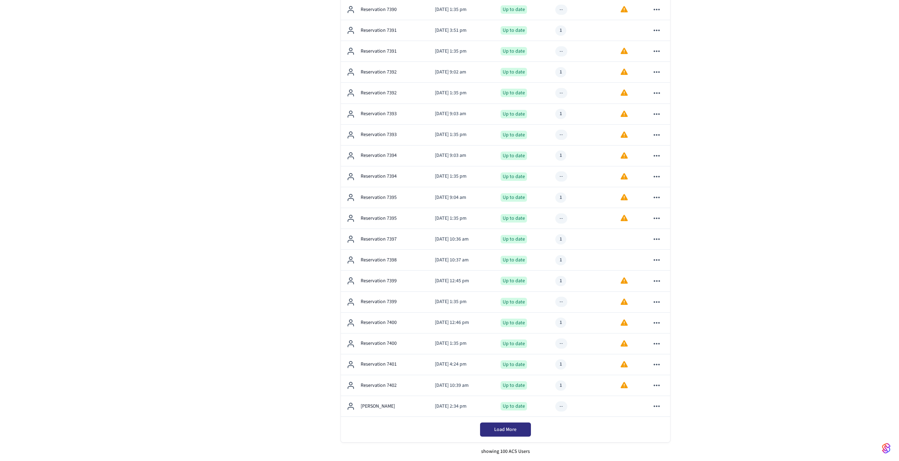
click at [521, 425] on button "Load More" at bounding box center [505, 429] width 51 height 14
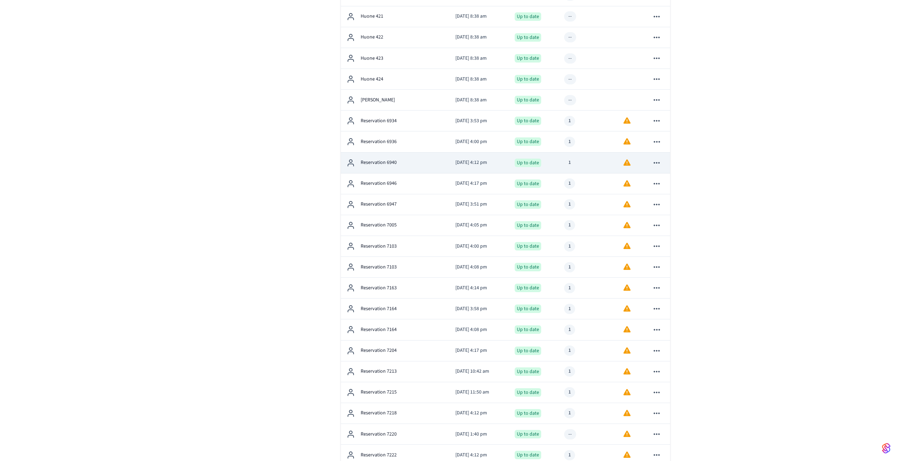
scroll to position [0, 0]
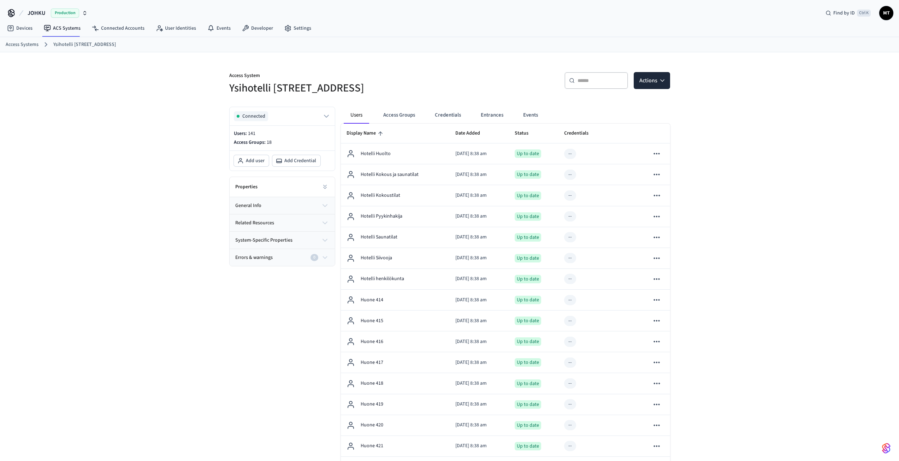
click at [374, 134] on span "Display Name" at bounding box center [366, 133] width 39 height 11
click at [372, 133] on span "Display Name" at bounding box center [366, 133] width 39 height 11
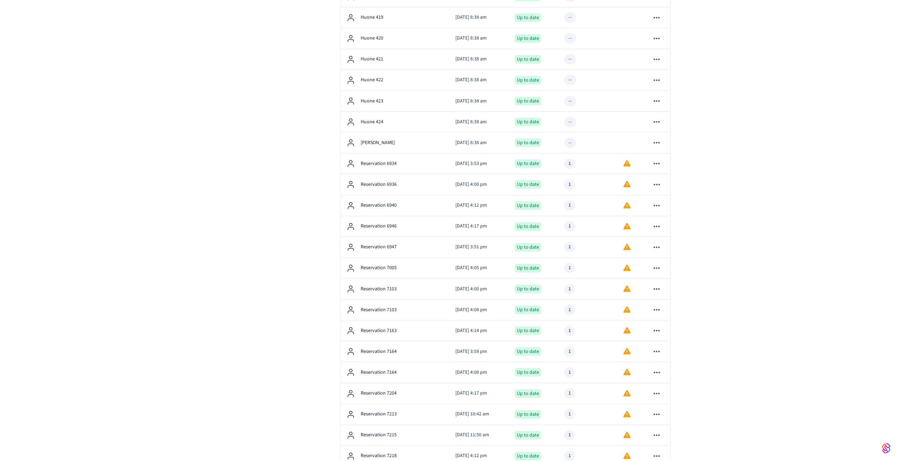
scroll to position [389, 0]
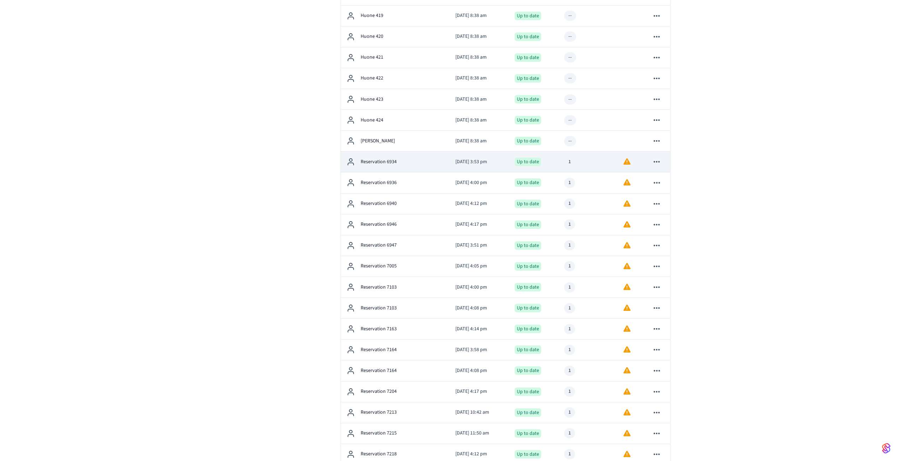
click at [655, 164] on icon "sticky table" at bounding box center [656, 161] width 9 height 9
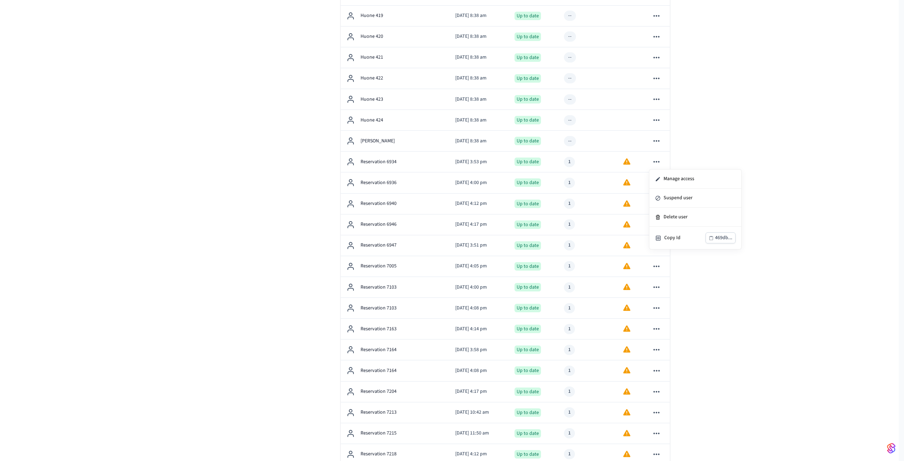
click at [738, 134] on div at bounding box center [452, 230] width 904 height 461
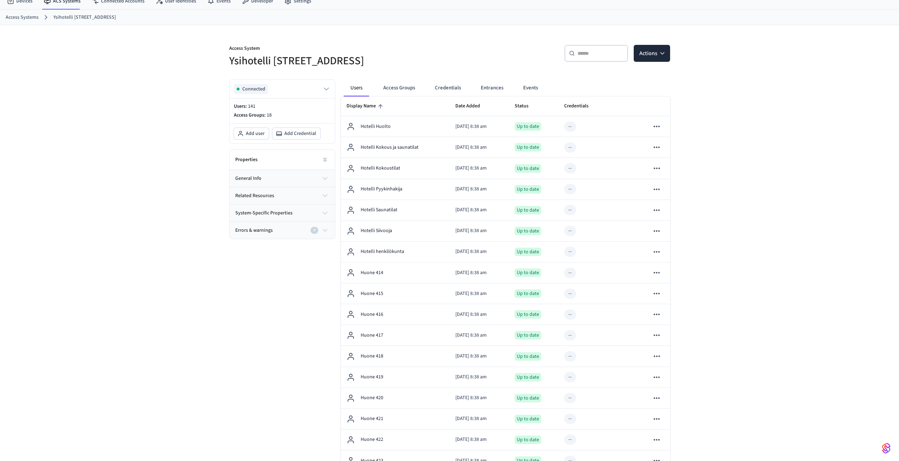
scroll to position [22, 0]
